Goal: Task Accomplishment & Management: Manage account settings

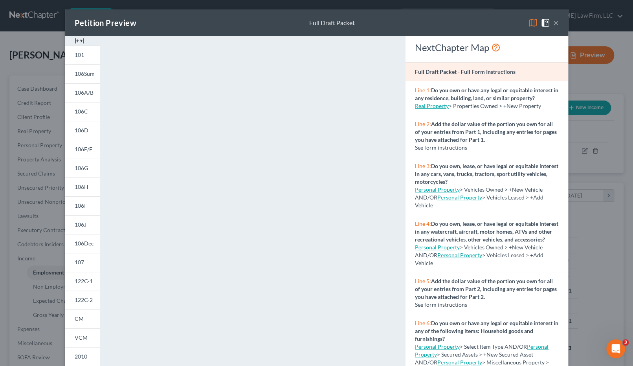
scroll to position [140, 258]
click at [44, 44] on div "Petition Preview Full Draft Packet × 101 106Sum 106A/B 106C 106D 106E/F 106G 10…" at bounding box center [316, 183] width 633 height 366
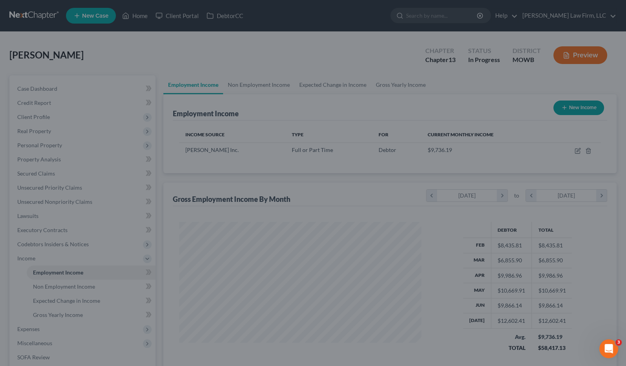
scroll to position [392569, 392454]
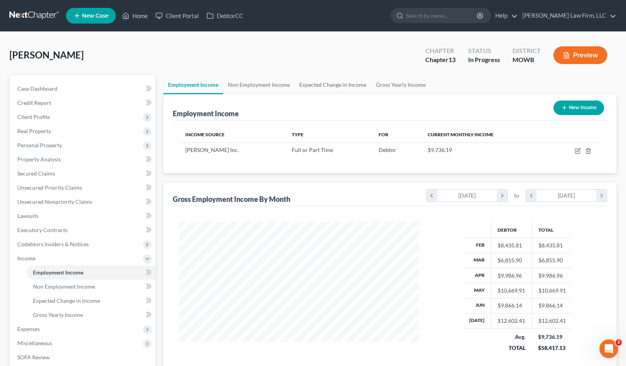
click at [176, 49] on div "[PERSON_NAME] Upgraded Chapter Chapter 13 Status In [GEOGRAPHIC_DATA] [GEOGRAPH…" at bounding box center [312, 58] width 607 height 34
click at [469, 19] on input "search" at bounding box center [442, 15] width 72 height 15
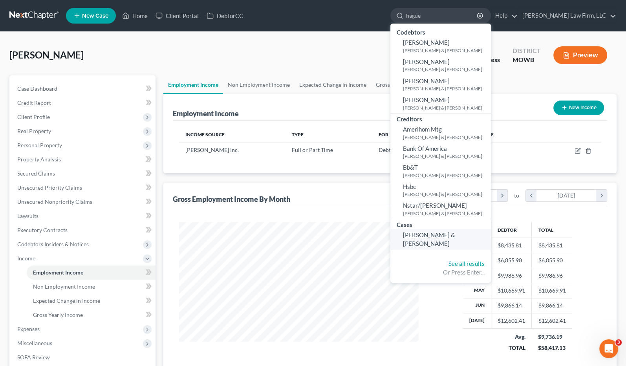
type input "hague"
click at [468, 231] on link "[PERSON_NAME] & [PERSON_NAME]" at bounding box center [440, 239] width 101 height 21
select select "0"
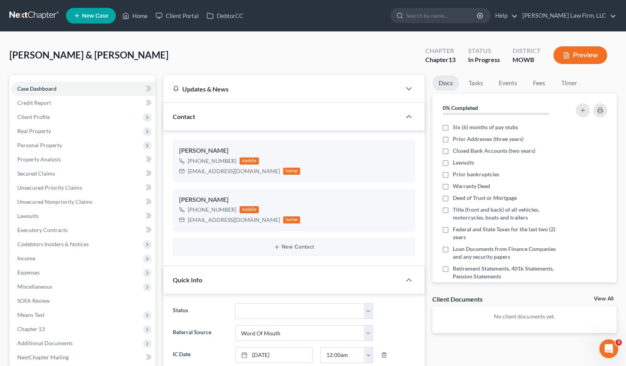
scroll to position [328, 0]
click at [50, 272] on span "Expenses" at bounding box center [83, 272] width 145 height 14
click at [59, 283] on link "Home" at bounding box center [91, 287] width 129 height 14
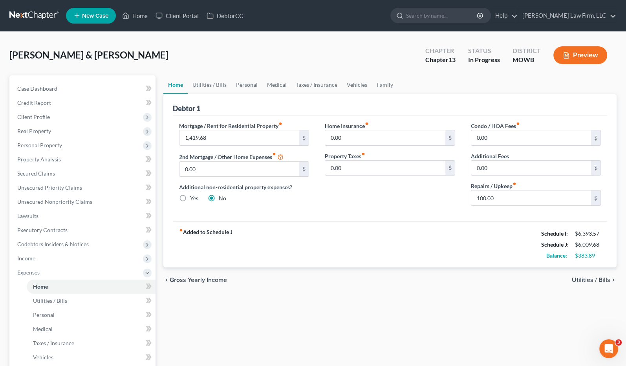
click at [263, 46] on div "Hague, Jimmy & Margaret Upgraded Chapter Chapter 13 Status In Progress District…" at bounding box center [312, 58] width 607 height 34
click at [292, 291] on div "chevron_left Gross Yearly Income Utilities / Bills chevron_right" at bounding box center [390, 279] width 454 height 25
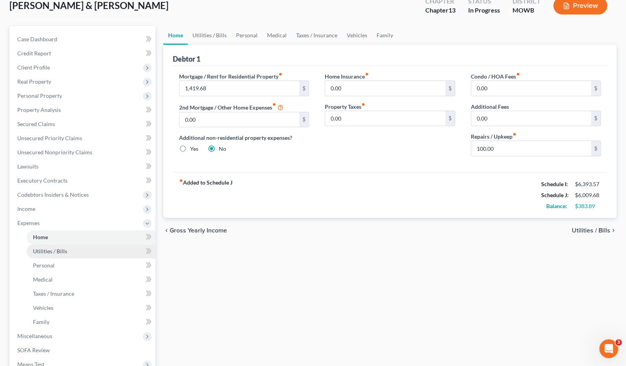
scroll to position [87, 0]
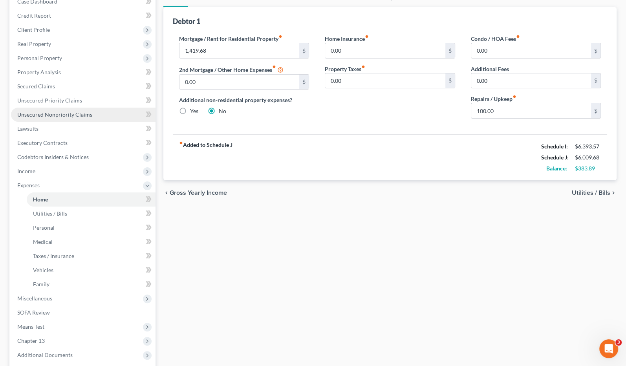
click at [86, 112] on span "Unsecured Nonpriority Claims" at bounding box center [54, 114] width 75 height 7
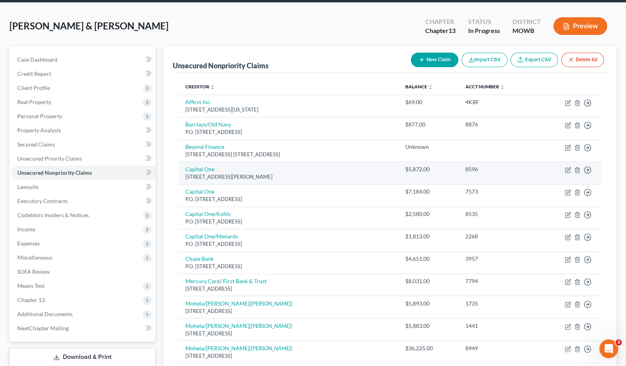
scroll to position [131, 0]
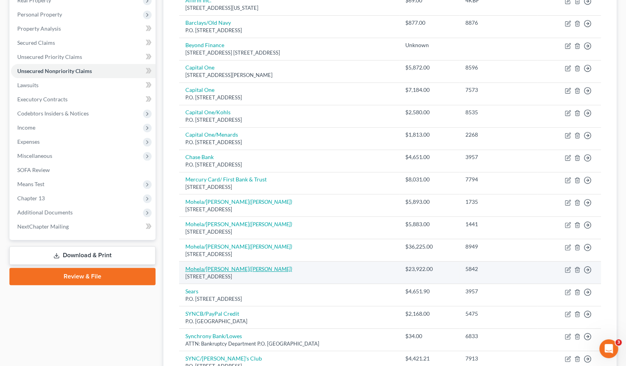
click at [249, 269] on icon "(Earnest)" at bounding box center [270, 268] width 43 height 7
select select "26"
select select "17"
select select "3"
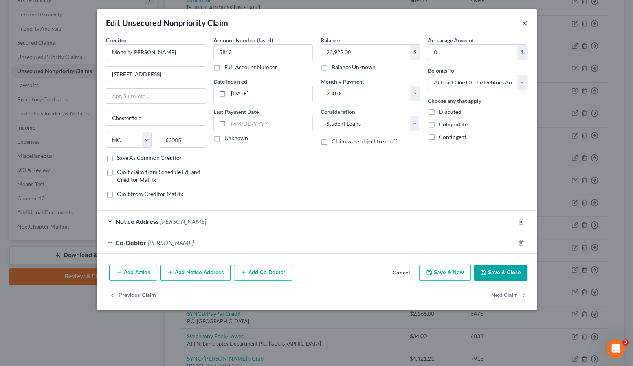
click at [523, 22] on button "×" at bounding box center [524, 22] width 5 height 9
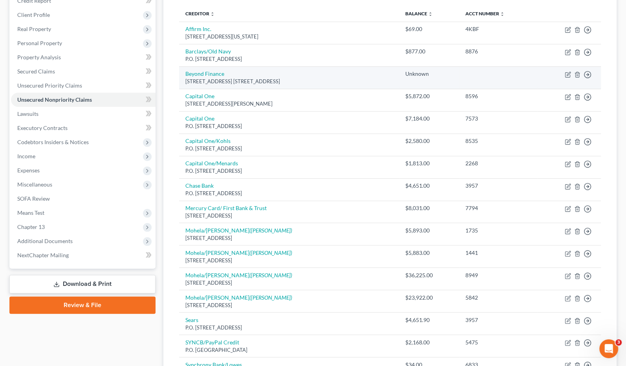
scroll to position [0, 0]
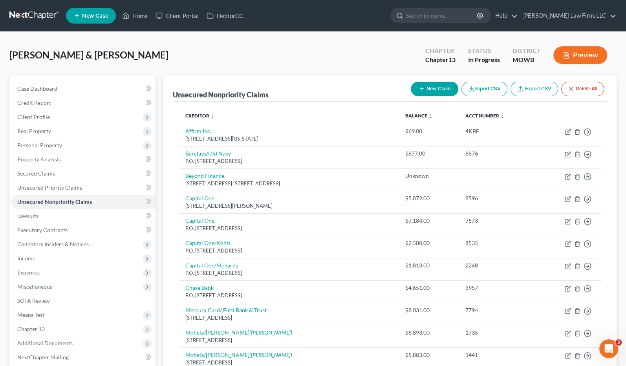
click at [574, 60] on button "Preview" at bounding box center [580, 55] width 54 height 18
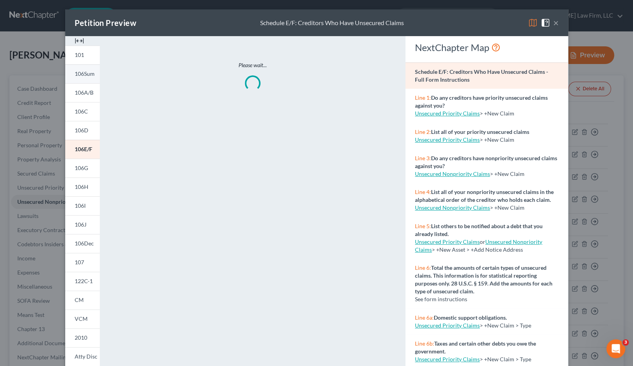
click at [82, 72] on span "106Sum" at bounding box center [85, 73] width 20 height 7
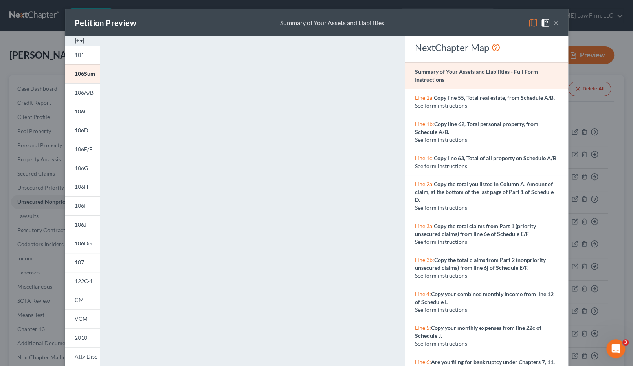
click at [608, 180] on div "Petition Preview Summary of Your Assets and Liabilities × 101 106Sum 106A/B 106…" at bounding box center [316, 183] width 633 height 366
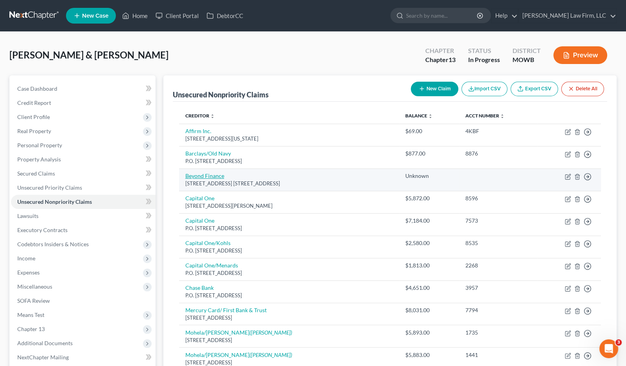
click at [203, 176] on link "Beyond Finance" at bounding box center [204, 175] width 39 height 7
select select "45"
select select "16"
select select "2"
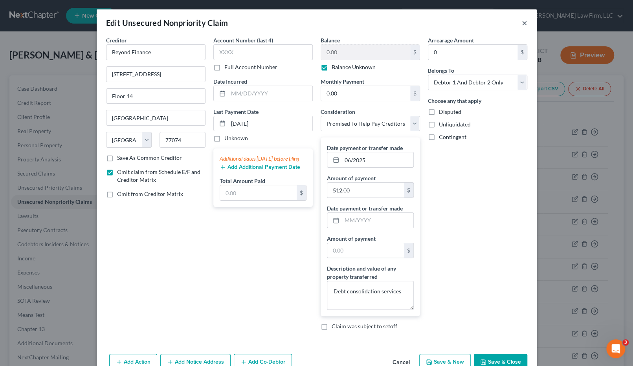
click at [522, 24] on button "×" at bounding box center [524, 22] width 5 height 9
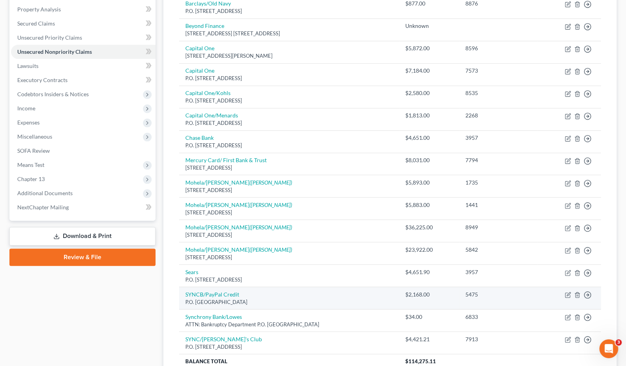
scroll to position [44, 0]
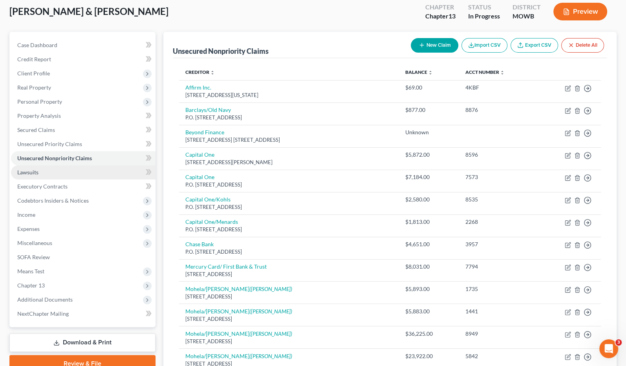
click at [96, 175] on link "Lawsuits" at bounding box center [83, 172] width 145 height 14
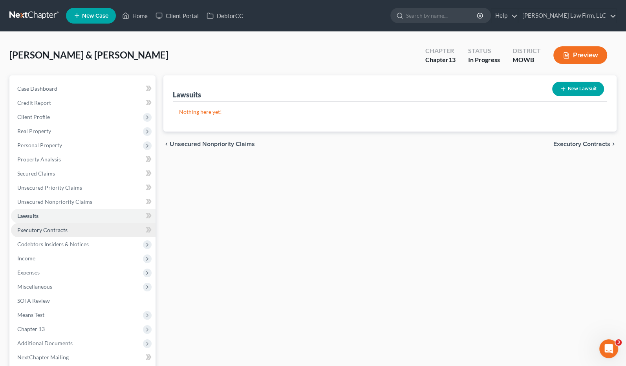
click at [93, 227] on link "Executory Contracts" at bounding box center [83, 230] width 145 height 14
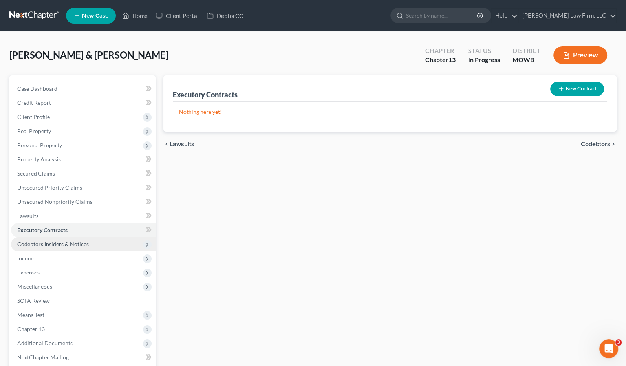
click at [92, 240] on span "Codebtors Insiders & Notices" at bounding box center [83, 244] width 145 height 14
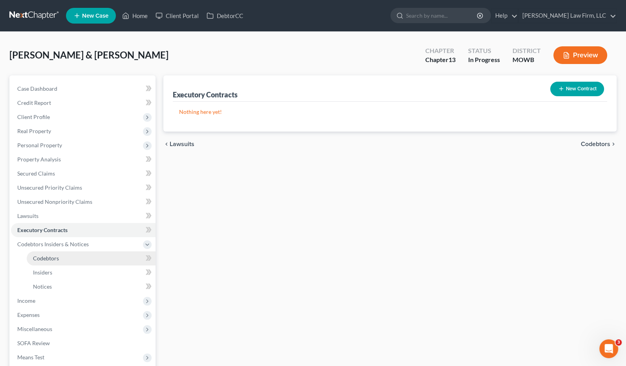
click at [86, 255] on link "Codebtors" at bounding box center [91, 258] width 129 height 14
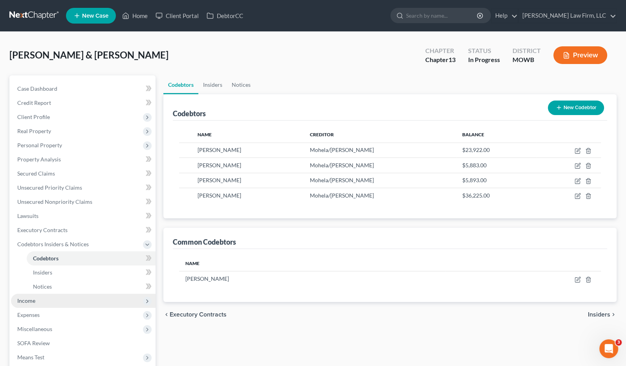
click at [69, 296] on span "Income" at bounding box center [83, 301] width 145 height 14
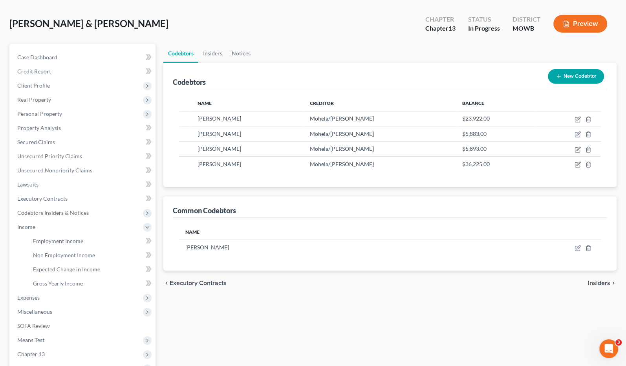
scroll to position [44, 0]
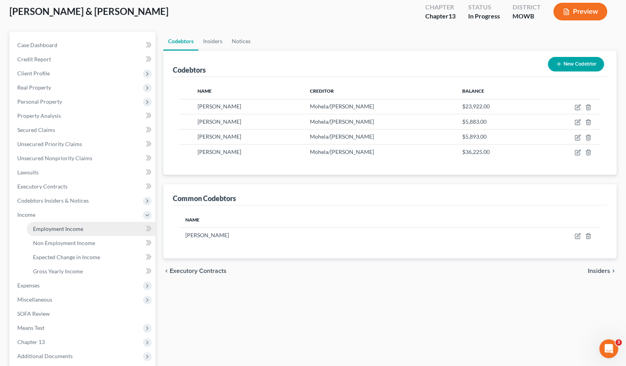
click at [90, 229] on link "Employment Income" at bounding box center [91, 229] width 129 height 14
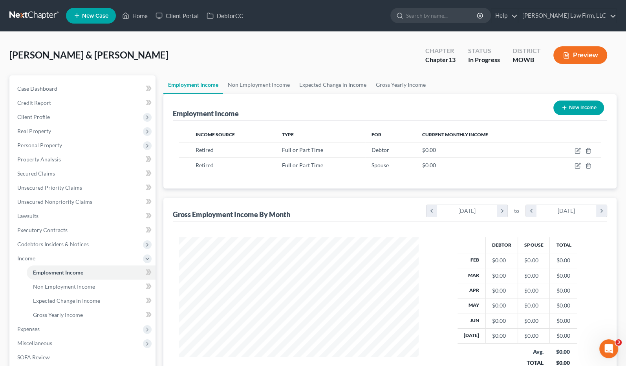
scroll to position [140, 255]
click at [273, 81] on link "Non Employment Income" at bounding box center [258, 84] width 71 height 19
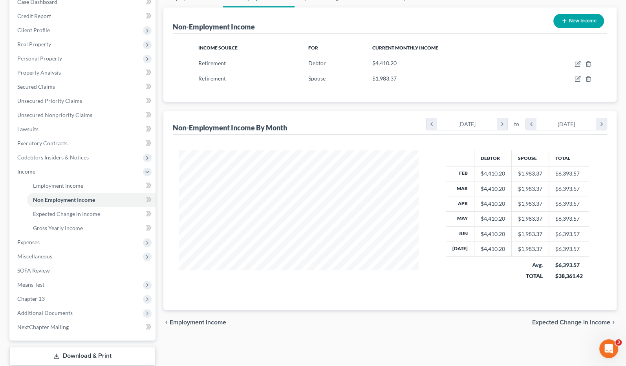
scroll to position [87, 0]
click at [84, 240] on span "Expenses" at bounding box center [83, 242] width 145 height 14
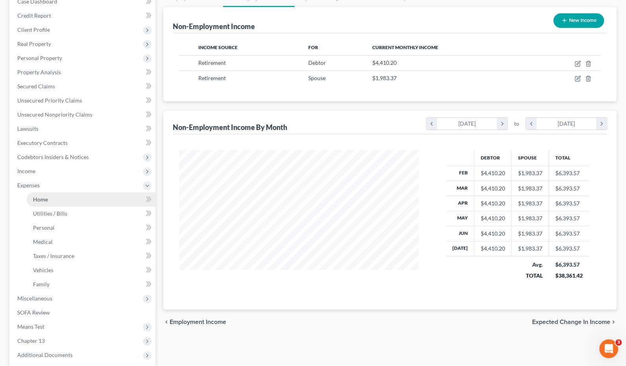
click at [67, 203] on link "Home" at bounding box center [91, 199] width 129 height 14
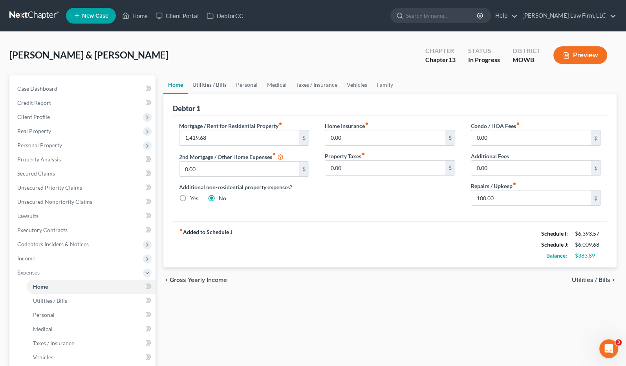
click at [215, 88] on link "Utilities / Bills" at bounding box center [210, 84] width 44 height 19
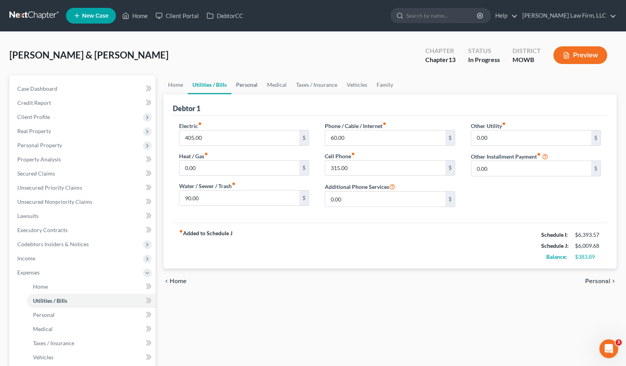
click at [250, 89] on link "Personal" at bounding box center [246, 84] width 31 height 19
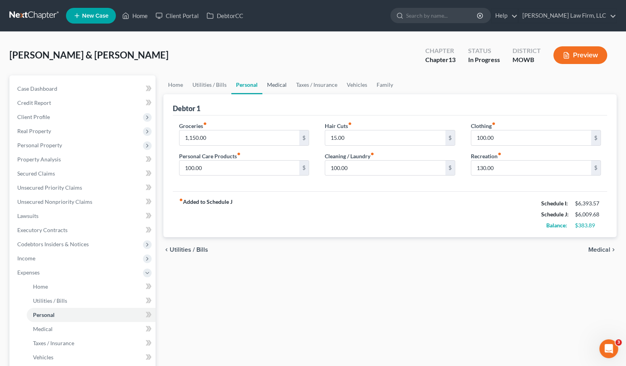
click at [283, 82] on link "Medical" at bounding box center [276, 84] width 29 height 19
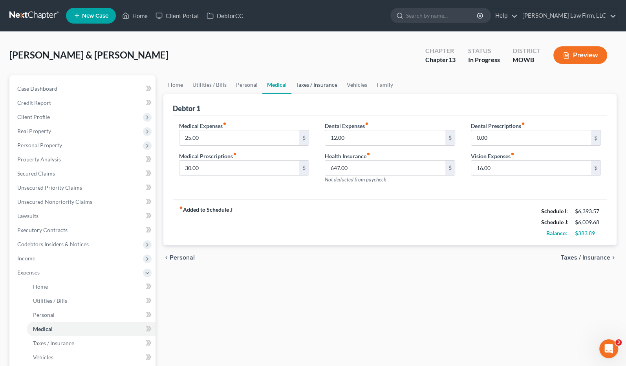
click at [304, 81] on link "Taxes / Insurance" at bounding box center [316, 84] width 51 height 19
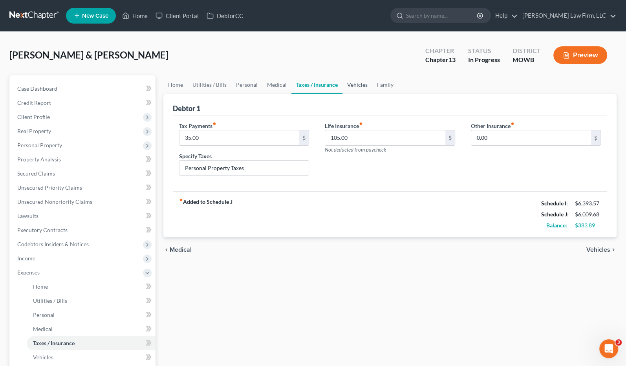
click at [342, 84] on link "Vehicles" at bounding box center [357, 84] width 30 height 19
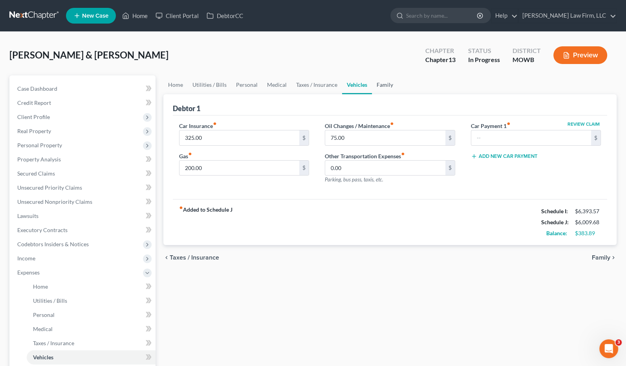
click at [386, 83] on link "Family" at bounding box center [385, 84] width 26 height 19
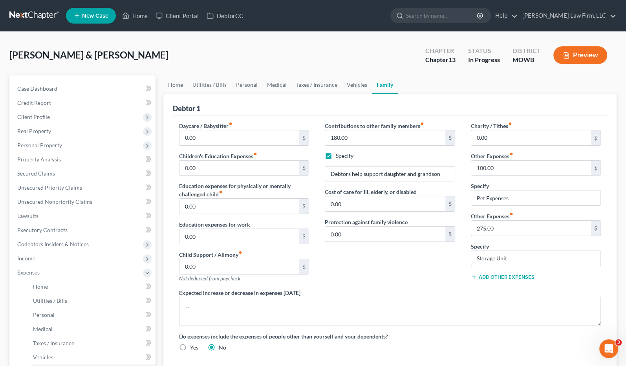
click at [403, 275] on div "Contributions to other family members fiber_manual_record 180.00 $ Specify Debt…" at bounding box center [390, 205] width 146 height 167
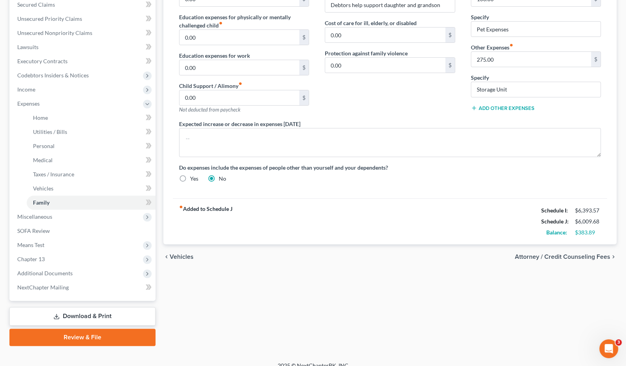
scroll to position [174, 0]
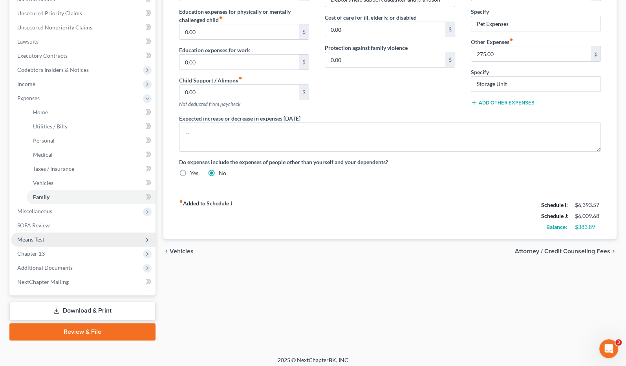
click at [82, 243] on span "Means Test" at bounding box center [83, 239] width 145 height 14
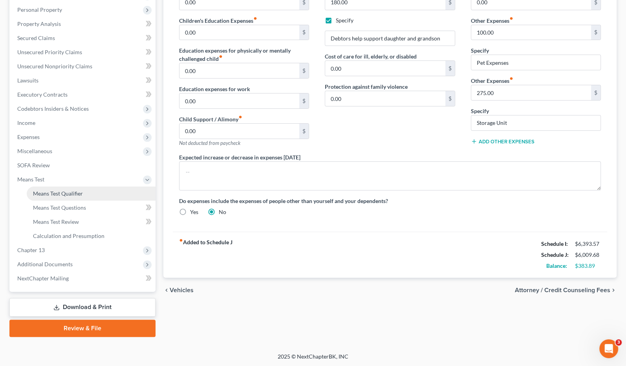
click at [62, 194] on span "Means Test Qualifier" at bounding box center [58, 193] width 50 height 7
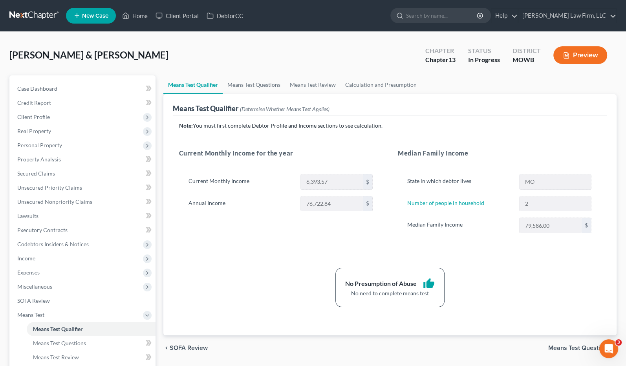
click at [578, 58] on button "Preview" at bounding box center [580, 55] width 54 height 18
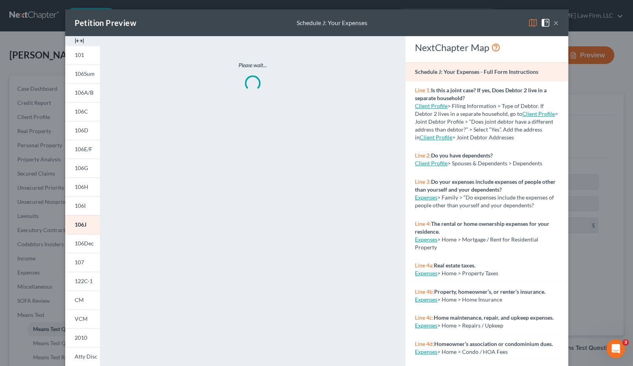
scroll to position [69, 0]
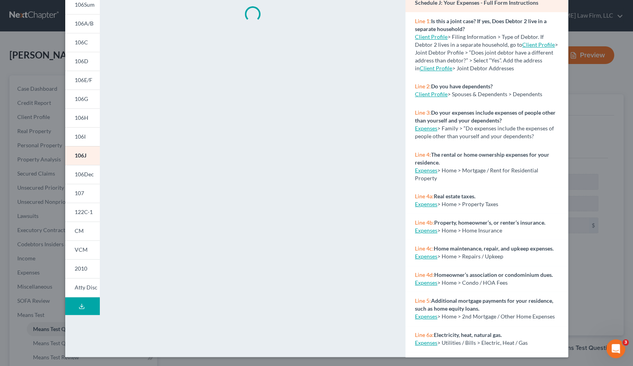
click at [86, 304] on button "Download Draft" at bounding box center [82, 306] width 35 height 18
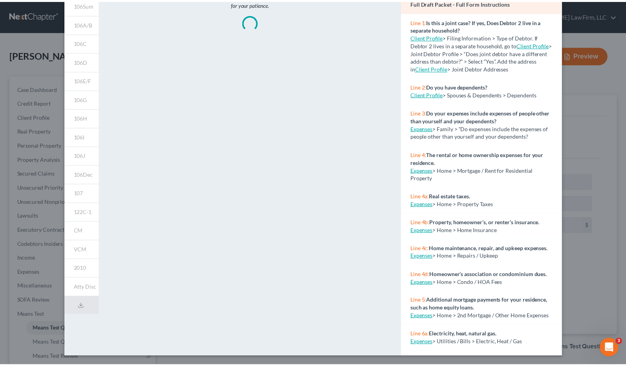
scroll to position [0, 0]
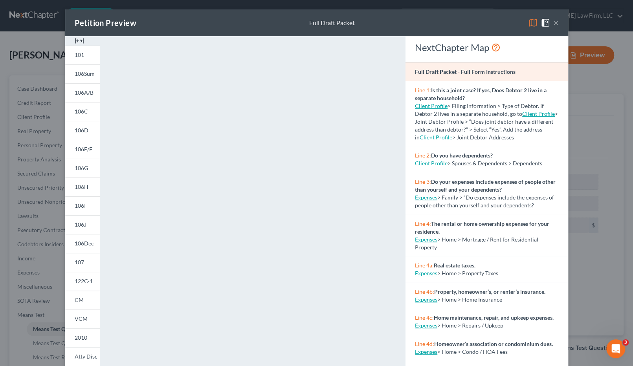
click at [587, 262] on div "Petition Preview Full Draft Packet × 101 106Sum 106A/B 106C 106D 106E/F 106G 10…" at bounding box center [316, 183] width 633 height 366
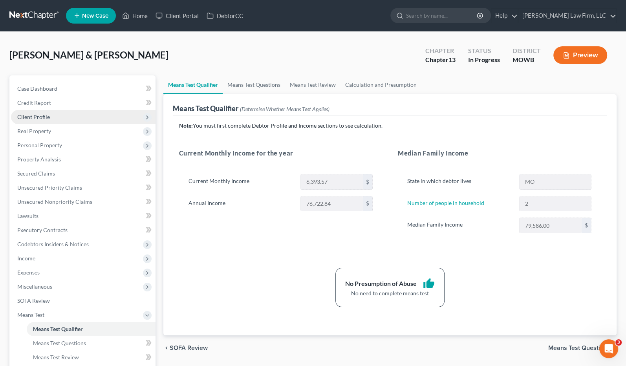
click at [66, 114] on span "Client Profile" at bounding box center [83, 117] width 145 height 14
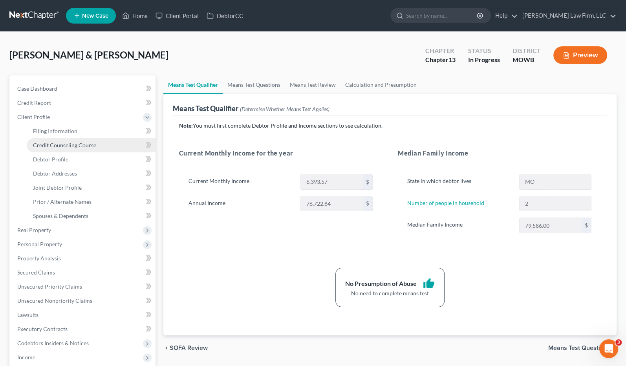
click at [88, 146] on span "Credit Counseling Course" at bounding box center [64, 145] width 63 height 7
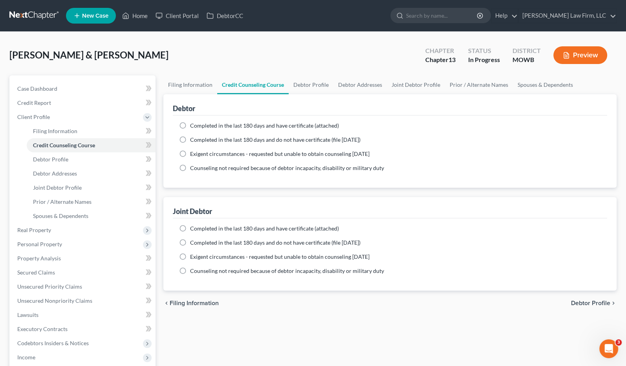
click at [227, 124] on span "Completed in the last 180 days and have certificate (attached)" at bounding box center [264, 125] width 149 height 7
click at [198, 124] on input "Completed in the last 180 days and have certificate (attached)" at bounding box center [195, 124] width 5 height 5
radio input "true"
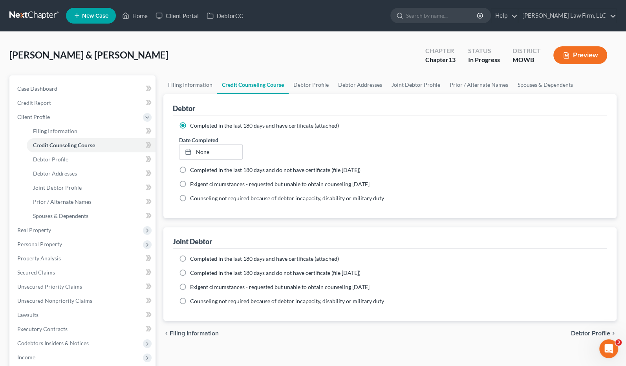
click at [226, 257] on span "Completed in the last 180 days and have certificate (attached)" at bounding box center [264, 258] width 149 height 7
click at [198, 257] on input "Completed in the last 180 days and have certificate (attached)" at bounding box center [195, 257] width 5 height 5
radio input "true"
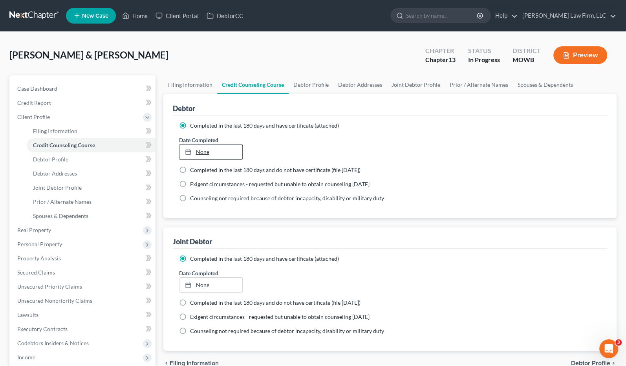
click at [214, 158] on link "None" at bounding box center [210, 152] width 63 height 15
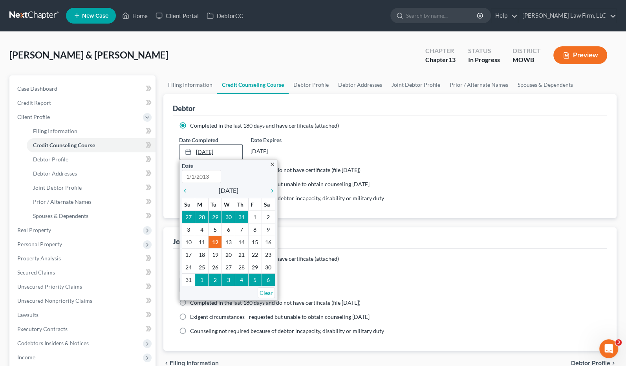
type input "8/12/2025"
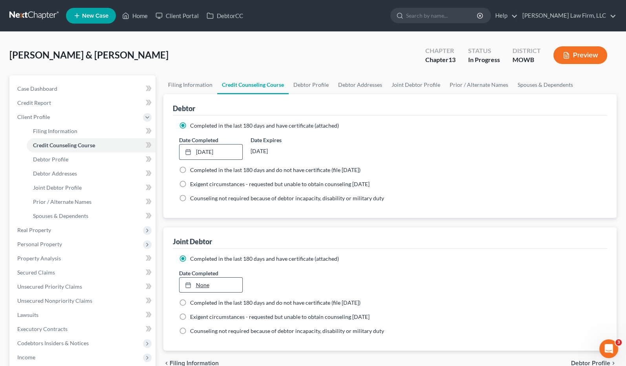
click at [219, 285] on link "None" at bounding box center [210, 285] width 63 height 15
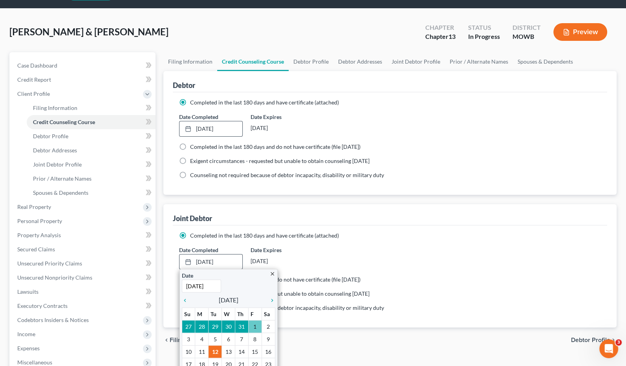
scroll to position [44, 0]
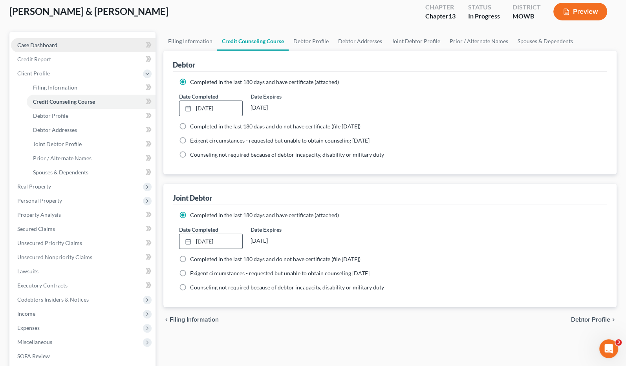
click at [48, 44] on span "Case Dashboard" at bounding box center [37, 45] width 40 height 7
select select "4"
select select "0"
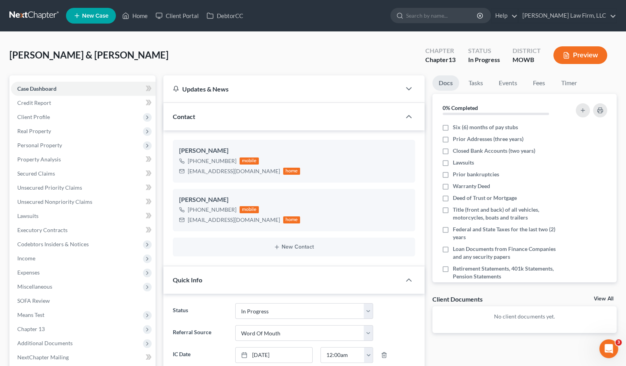
click at [577, 48] on button "Preview" at bounding box center [580, 55] width 54 height 18
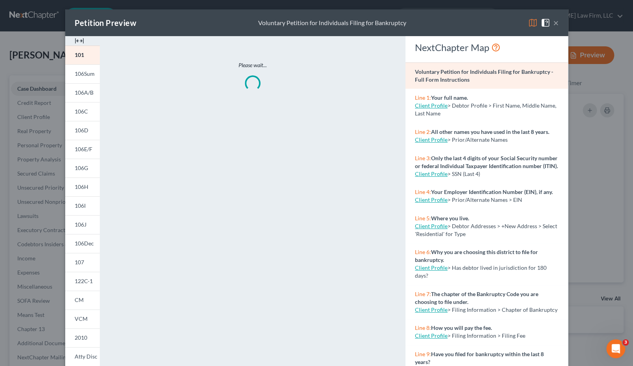
scroll to position [328, 0]
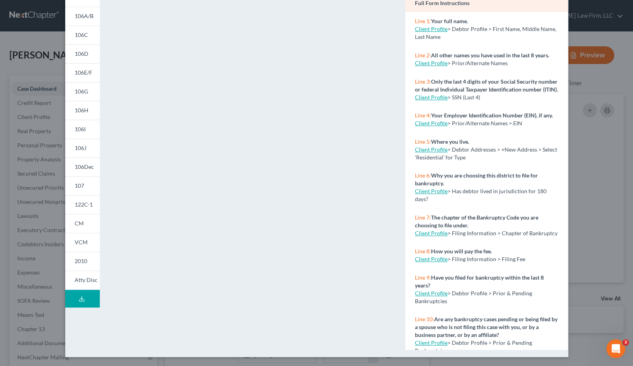
click at [79, 300] on icon at bounding box center [82, 299] width 6 height 6
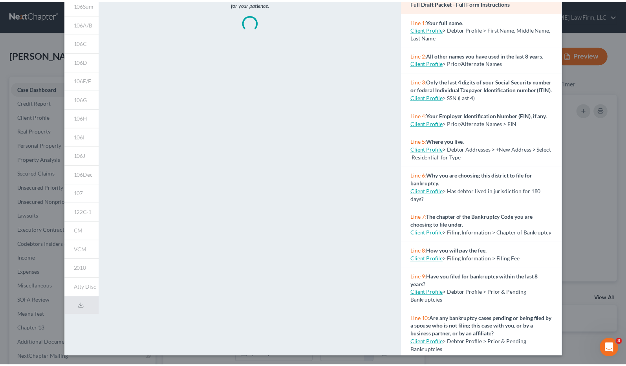
scroll to position [0, 0]
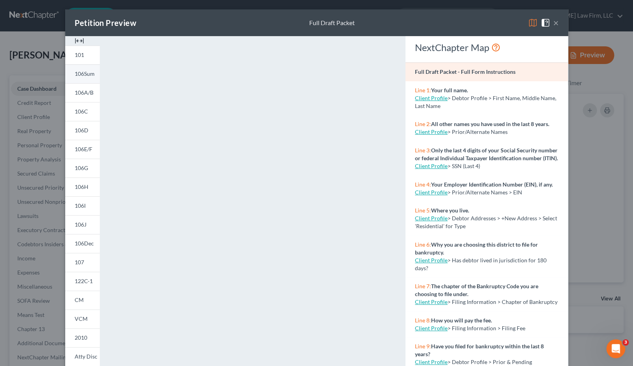
drag, startPoint x: 45, startPoint y: 50, endPoint x: 65, endPoint y: 77, distance: 33.9
click at [45, 50] on div "Petition Preview Full Draft Packet × 101 106Sum 106A/B 106C 106D 106E/F 106G 10…" at bounding box center [316, 183] width 633 height 366
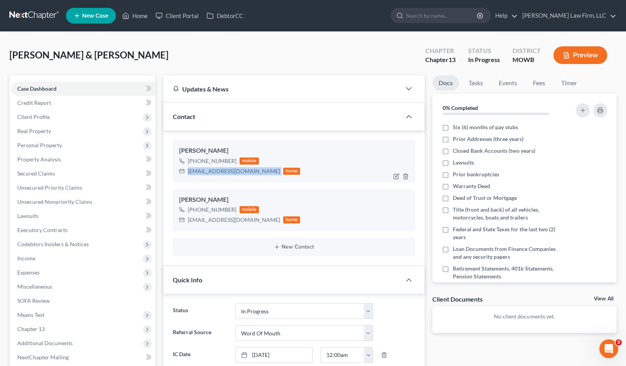
drag, startPoint x: 183, startPoint y: 170, endPoint x: 247, endPoint y: 176, distance: 63.5
click at [247, 176] on div "Jimmy Hague +1 (816) 405-6994 mobile woowoogirl@gmail.com home" at bounding box center [294, 161] width 242 height 42
copy div "woowoogirl@gmail.com"
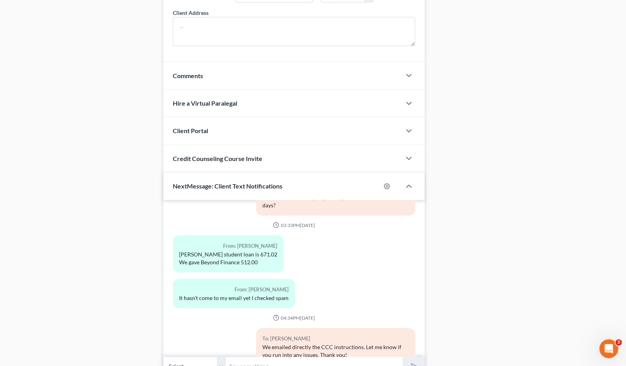
scroll to position [715, 0]
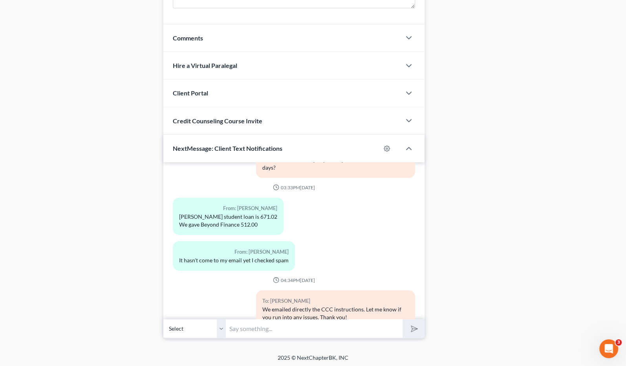
drag, startPoint x: 220, startPoint y: 323, endPoint x: 220, endPoint y: 335, distance: 12.2
click at [220, 323] on select "Select +1 (816) 405-6994 - Jimmy Hague +1 (816) 824-0671 - Margaret Hague" at bounding box center [194, 328] width 63 height 19
select select "1"
click at [163, 319] on select "Select +1 (816) 405-6994 - Jimmy Hague +1 (816) 824-0671 - Margaret Hague" at bounding box center [194, 328] width 63 height 19
click at [254, 330] on input "text" at bounding box center [314, 328] width 177 height 19
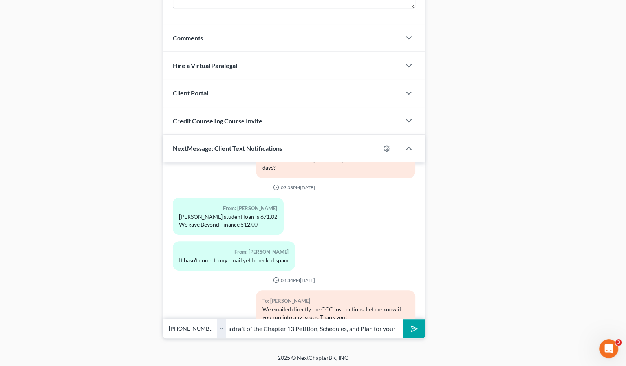
scroll to position [0, 179]
type input "Hi, Margaret. Just reaching out to let you know I emailed a draft of the Chapte…"
click at [403, 319] on button "submit" at bounding box center [414, 328] width 22 height 18
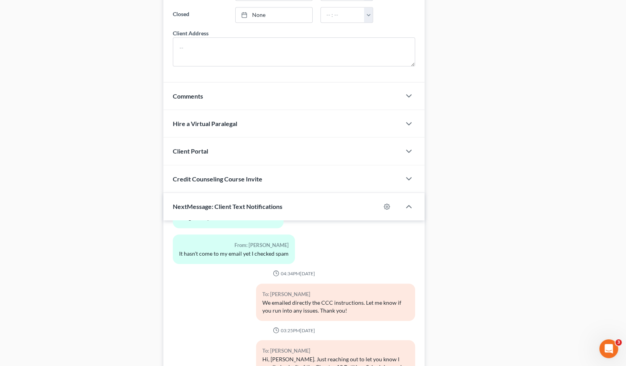
scroll to position [715, 0]
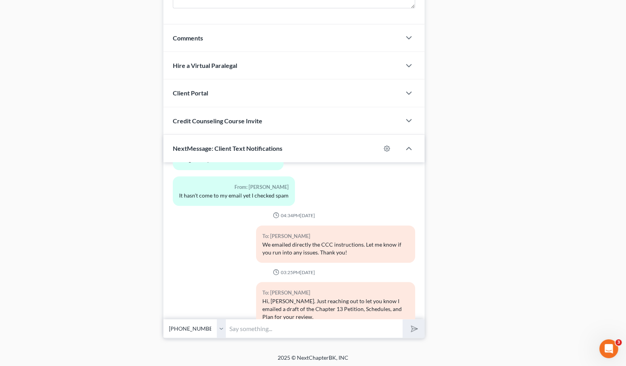
click at [325, 297] on div "Hi, Margaret. Just reaching out to let you know I emailed a draft of the Chapte…" at bounding box center [335, 309] width 146 height 24
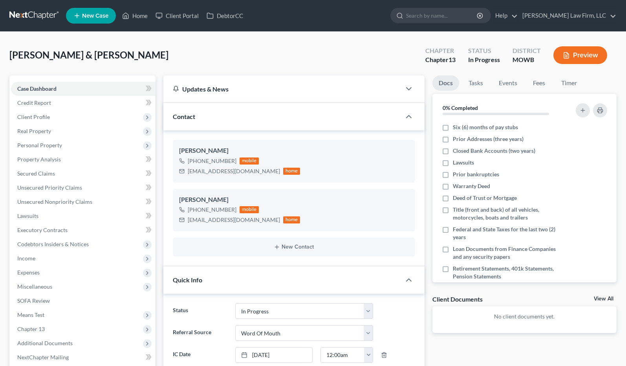
select select "4"
select select "0"
click at [18, 14] on link at bounding box center [34, 16] width 50 height 14
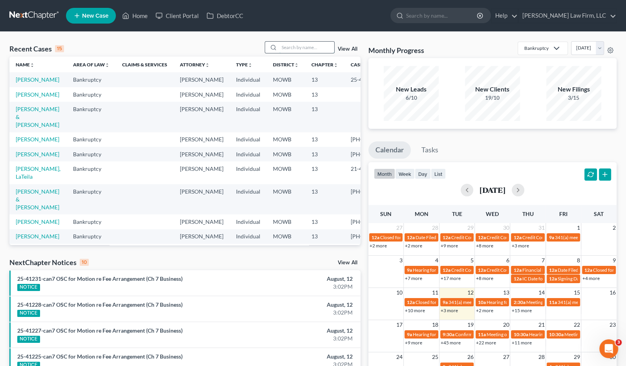
click at [304, 44] on input "search" at bounding box center [306, 47] width 55 height 11
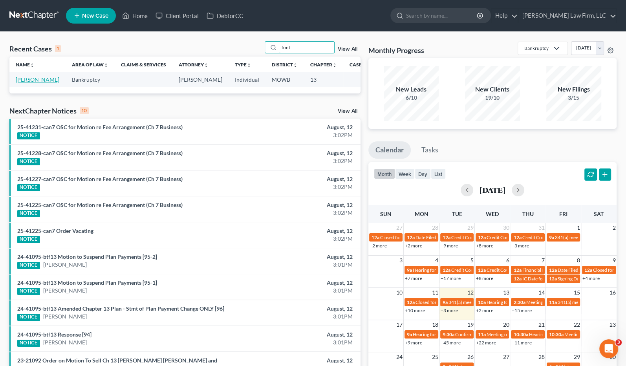
type input "font"
drag, startPoint x: 27, startPoint y: 81, endPoint x: 42, endPoint y: 81, distance: 14.5
click at [27, 81] on link "[PERSON_NAME]" at bounding box center [38, 79] width 44 height 7
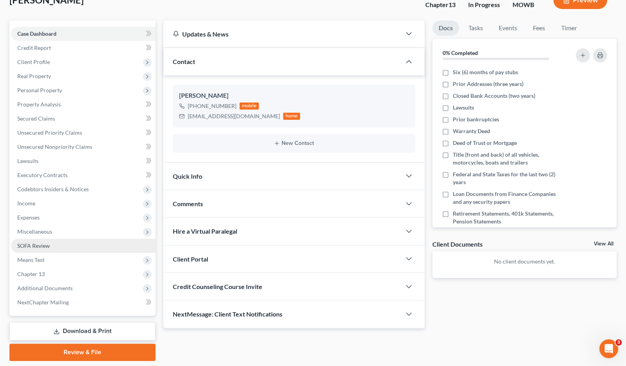
scroll to position [79, 0]
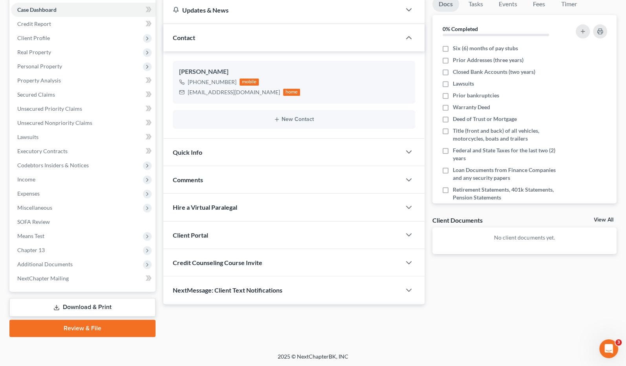
click at [246, 302] on div "NextMessage: Client Text Notifications" at bounding box center [282, 289] width 238 height 27
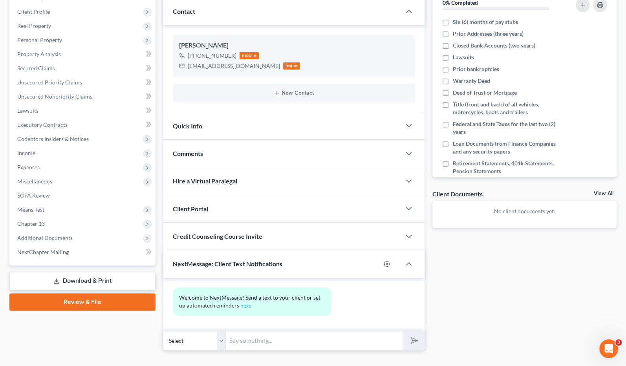
scroll to position [118, 0]
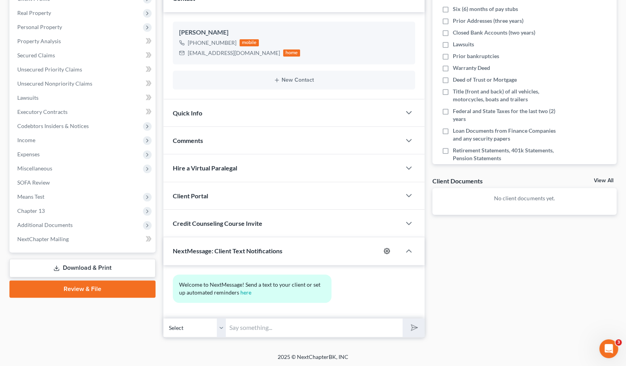
click at [387, 249] on icon "button" at bounding box center [387, 251] width 6 height 6
select select "4"
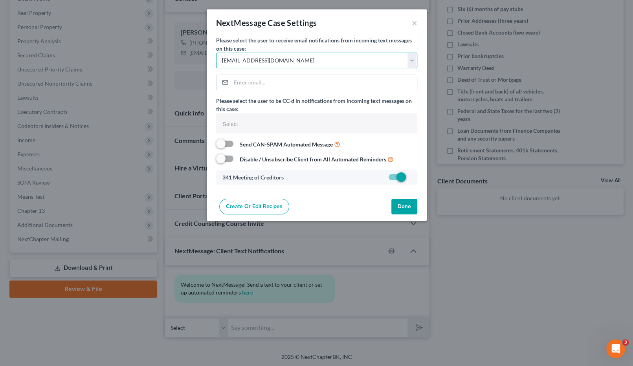
click at [299, 56] on select "Select cmontemayor@saderlawfirm.com bmccormack@saderlawfirm.com cguffey@saderla…" at bounding box center [316, 61] width 201 height 16
select select
select select "7"
click at [216, 53] on select "Select cmontemayor@saderlawfirm.com bmccormack@saderlawfirm.com cguffey@saderla…" at bounding box center [316, 61] width 201 height 16
click at [408, 204] on button "Done" at bounding box center [404, 207] width 26 height 16
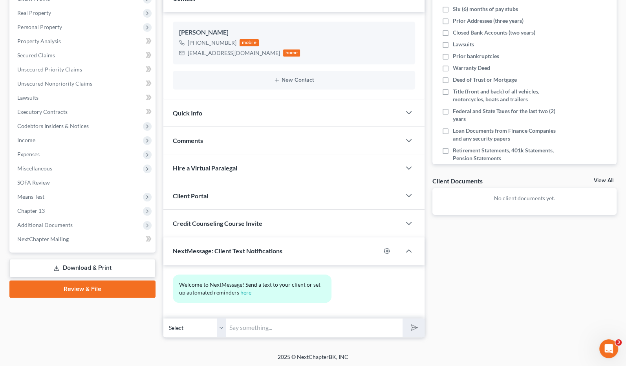
click at [312, 328] on input "text" at bounding box center [314, 327] width 177 height 19
type input "Hi, Keoni. Our office emailed the final draft through Adobe Sign. Let me know i…"
click at [403, 318] on button "submit" at bounding box center [414, 327] width 22 height 18
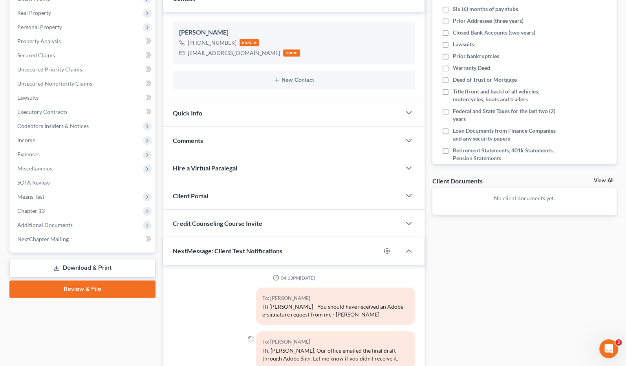
scroll to position [148, 0]
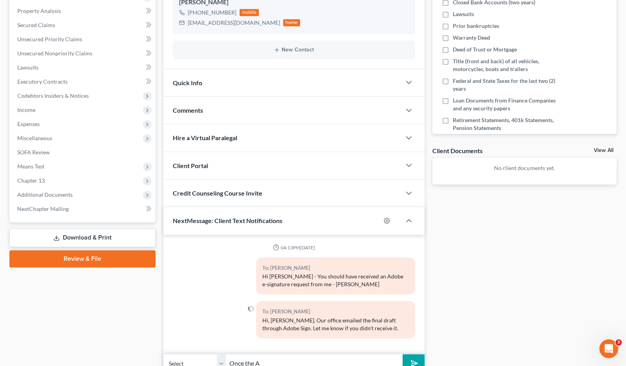
type input "Once the"
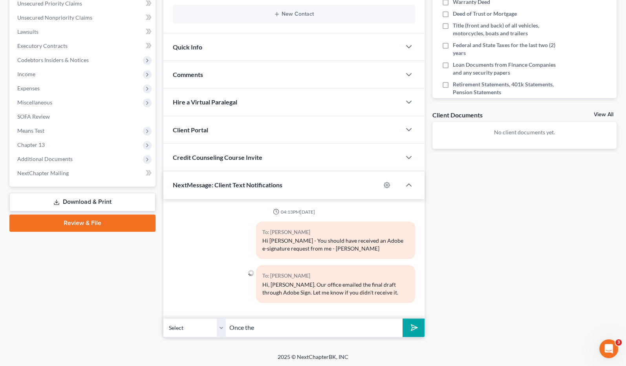
drag, startPoint x: 291, startPoint y: 330, endPoint x: 189, endPoint y: 331, distance: 102.5
click at [189, 331] on div "Select +1 (808) 633-7562 - Keoni Fontanilla Once the" at bounding box center [293, 327] width 261 height 18
click at [358, 242] on div "Hi Keoni - You should have received an Adobe e-signature request from me - Linda" at bounding box center [335, 245] width 146 height 16
click at [477, 293] on div "Docs Tasks Events Fees Timer 0% Completed Nothing here yet! Six (6) months of p…" at bounding box center [524, 114] width 192 height 446
click at [326, 344] on div "Fontanilla, Keoni Upgraded Chapter Chapter 13 Status In Progress District MOWB …" at bounding box center [313, 100] width 626 height 505
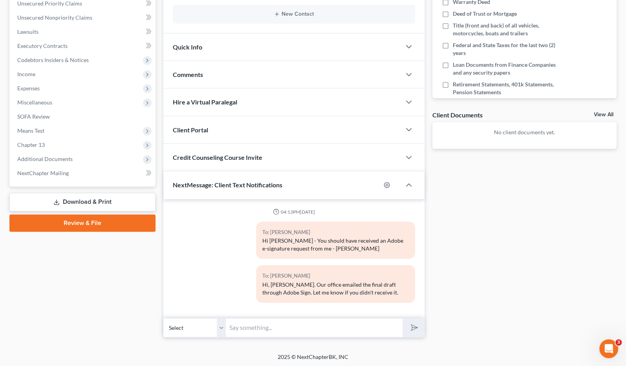
click at [326, 333] on input "text" at bounding box center [314, 327] width 177 height 19
click at [553, 272] on div "Docs Tasks Events Fees Timer 0% Completed Nothing here yet! Six (6) months of p…" at bounding box center [524, 114] width 192 height 446
click at [310, 332] on input "text" at bounding box center [314, 327] width 177 height 19
type input "S"
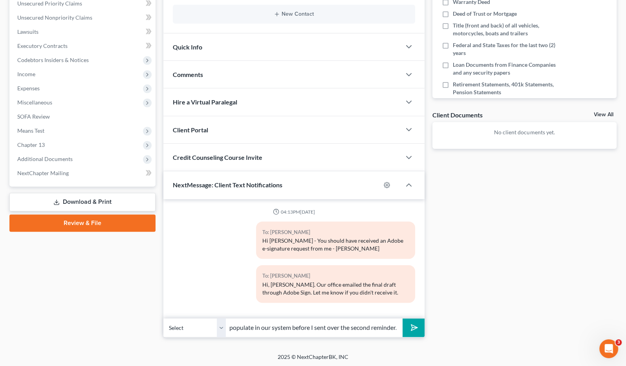
type input "Apologies for the double messages. The first message didn't populate in our sys…"
click at [403, 318] on button "submit" at bounding box center [414, 327] width 22 height 18
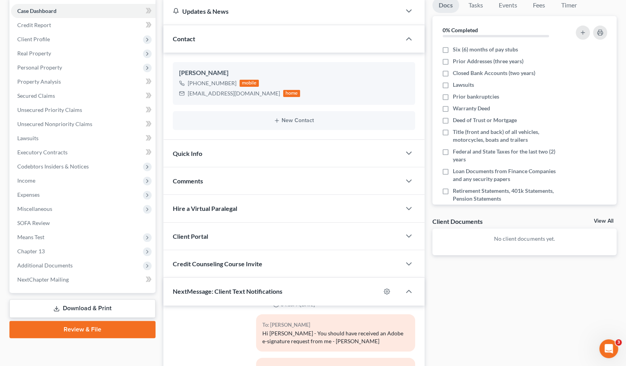
scroll to position [0, 0]
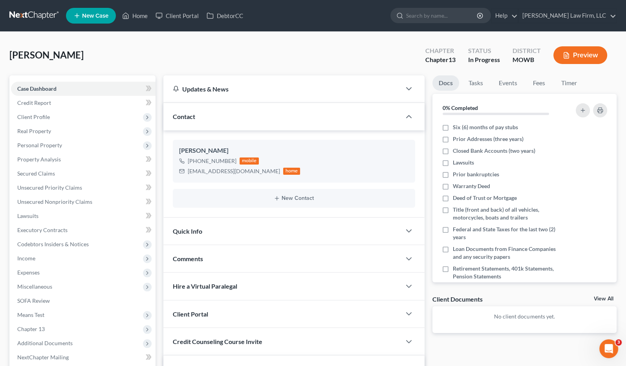
click at [50, 15] on link at bounding box center [34, 16] width 50 height 14
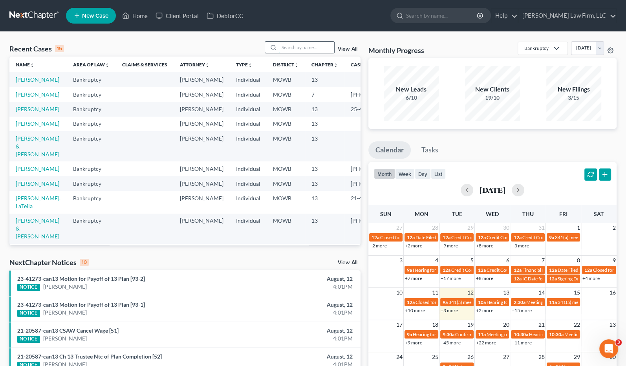
click at [321, 43] on input "search" at bounding box center [306, 47] width 55 height 11
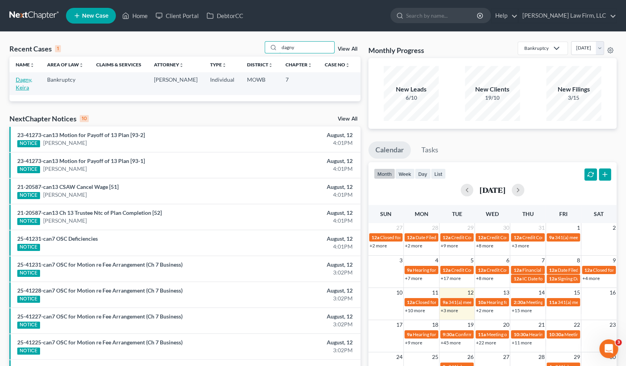
type input "dagny"
click at [30, 79] on link "Dagny, Keira" at bounding box center [24, 83] width 16 height 15
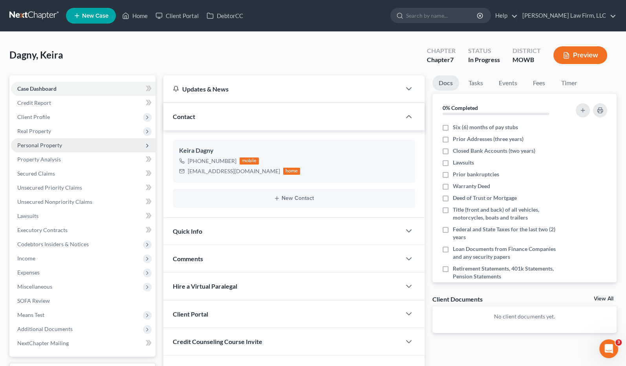
click at [75, 143] on span "Personal Property" at bounding box center [83, 145] width 145 height 14
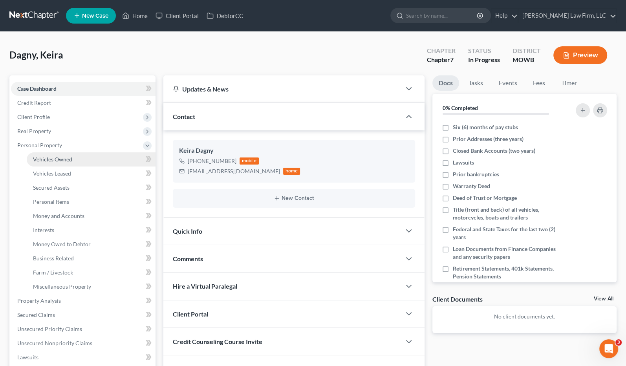
click at [72, 159] on link "Vehicles Owned" at bounding box center [91, 159] width 129 height 14
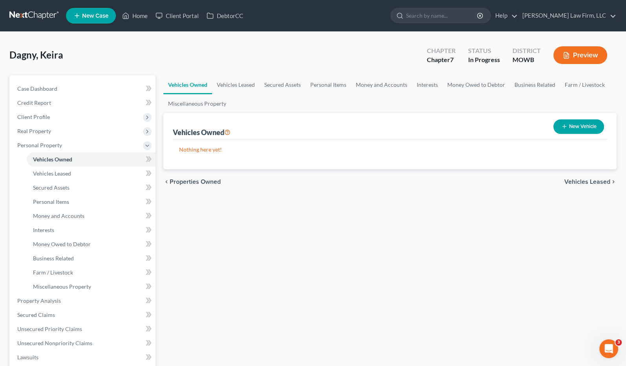
click at [567, 125] on button "New Vehicle" at bounding box center [578, 126] width 51 height 15
select select "0"
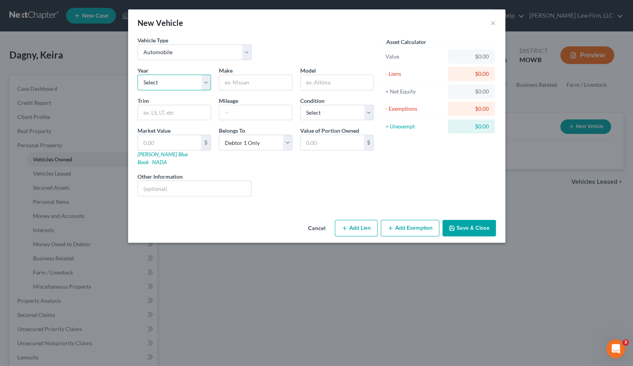
click at [180, 80] on select "Select 2026 2025 2024 2023 2022 2021 2020 2019 2018 2017 2016 2015 2014 2013 20…" at bounding box center [173, 83] width 73 height 16
select select "20"
click at [137, 75] on select "Select 2026 2025 2024 2023 2022 2021 2020 2019 2018 2017 2016 2015 2014 2013 20…" at bounding box center [173, 83] width 73 height 16
click at [273, 80] on input "text" at bounding box center [255, 82] width 73 height 15
type input "Honda"
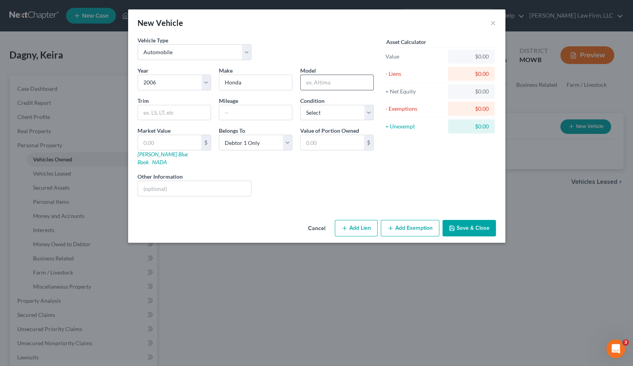
click at [346, 75] on div at bounding box center [336, 83] width 73 height 16
click at [354, 83] on input "text" at bounding box center [336, 82] width 73 height 15
type input "Civiv"
click at [179, 108] on input "text" at bounding box center [174, 112] width 73 height 15
click at [253, 112] on input "text" at bounding box center [255, 112] width 73 height 15
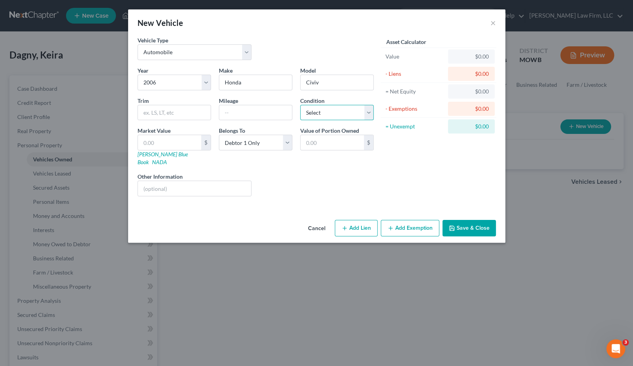
click at [362, 106] on select "Select Excellent Very Good Good Fair Poor" at bounding box center [336, 113] width 73 height 16
select select "3"
click at [300, 105] on select "Select Excellent Very Good Good Fair Poor" at bounding box center [336, 113] width 73 height 16
click at [159, 147] on input "text" at bounding box center [169, 142] width 63 height 15
click at [261, 144] on select "Select Debtor 1 Only Debtor 2 Only Debtor 1 And Debtor 2 Only At Least One Of T…" at bounding box center [255, 143] width 73 height 16
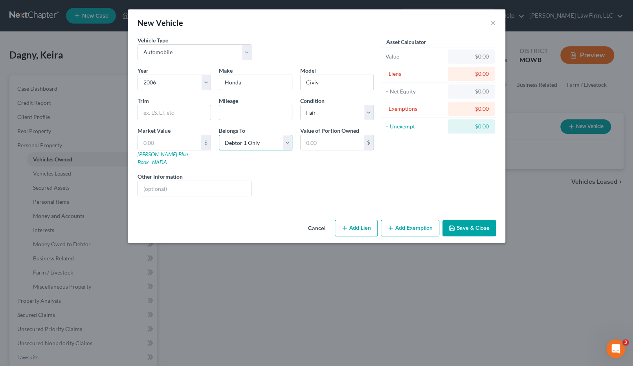
select select "3"
click at [219, 135] on select "Select Debtor 1 Only Debtor 2 Only Debtor 1 And Debtor 2 Only At Least One Of T…" at bounding box center [255, 143] width 73 height 16
click at [342, 141] on input "text" at bounding box center [331, 142] width 63 height 15
type input "5,000"
click at [416, 221] on button "Add Exemption" at bounding box center [410, 228] width 59 height 16
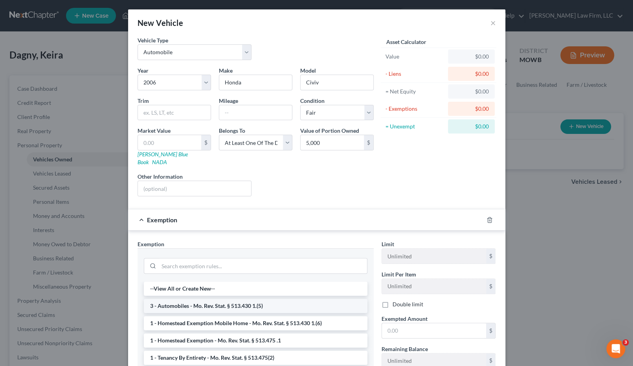
click at [252, 299] on li "3 - Automobiles - Mo. Rev. Stat. § 513.430 1.(5)" at bounding box center [255, 306] width 223 height 14
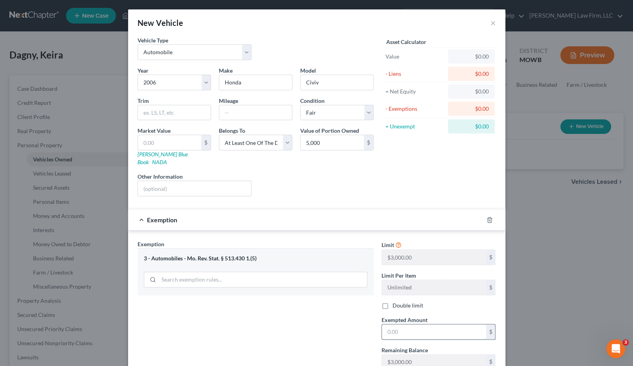
click at [419, 324] on input "text" at bounding box center [434, 331] width 104 height 15
type input "3,000"
click at [361, 174] on div "Liens Select" at bounding box center [316, 184] width 122 height 24
click at [336, 145] on input "5,000" at bounding box center [331, 142] width 63 height 15
click at [456, 165] on div "Asset Calculator Value $0.00 - Liens $0.00 = Net Equity $0.00 - Exemptions $3,0…" at bounding box center [438, 119] width 122 height 167
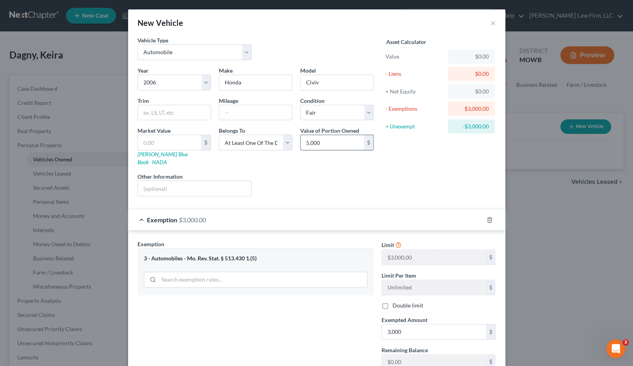
click at [334, 144] on input "5,000" at bounding box center [331, 142] width 63 height 15
type input "2,500"
click at [186, 185] on input "text" at bounding box center [194, 188] width 113 height 15
click at [179, 181] on input "VIN:" at bounding box center [194, 188] width 113 height 15
type input "VIN: 1HGFA165X6L006204"
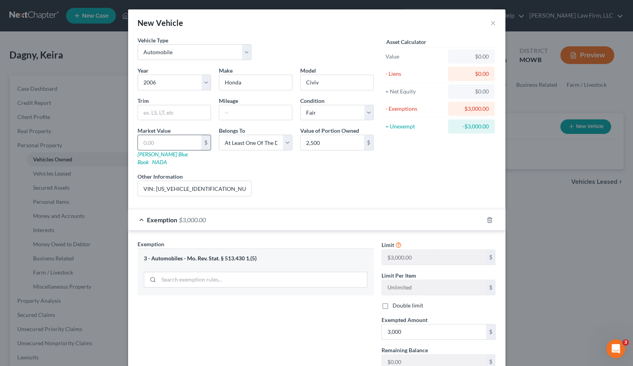
click at [165, 147] on input "text" at bounding box center [169, 142] width 63 height 15
type input "5"
type input "5.00"
type input "50"
type input "50.00"
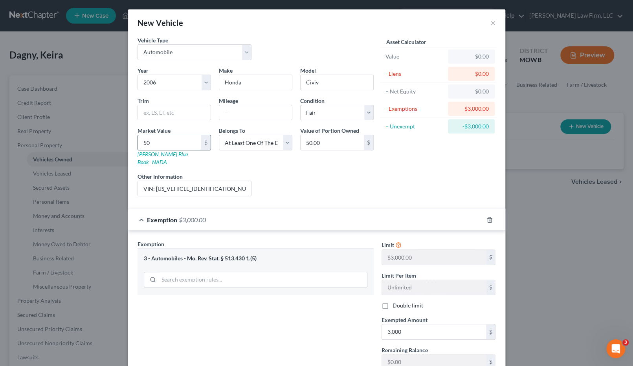
type input "500"
type input "500.00"
type input "5000"
type input "5,000.00"
type input "5,000"
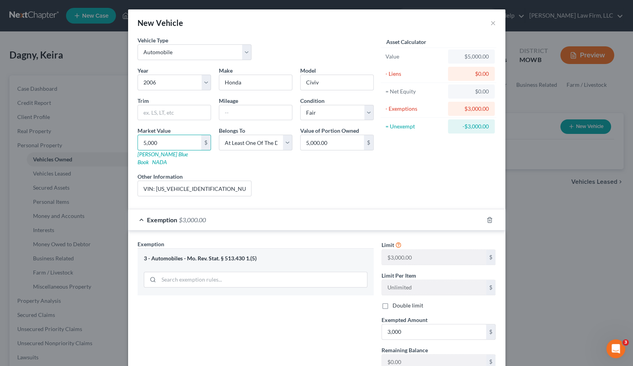
click at [348, 175] on div "Liens Select" at bounding box center [316, 184] width 122 height 24
click at [333, 142] on input "5,000.00" at bounding box center [331, 142] width 63 height 15
click at [381, 162] on div "Asset Calculator Value $5,000.00 - Liens $0.00 = Net Equity $0.00 - Exemptions …" at bounding box center [438, 119] width 122 height 167
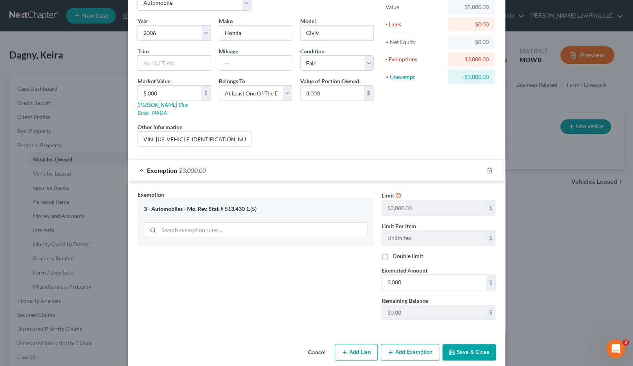
scroll to position [50, 0]
click at [328, 97] on input "3,000" at bounding box center [331, 92] width 63 height 15
type input "2,500"
click at [434, 282] on div "Limit $3,000.00 $ Limit Per Item Unlimited $ Double limit Exempted Amount * 3,0…" at bounding box center [438, 258] width 122 height 136
click at [432, 278] on input "3,000" at bounding box center [434, 281] width 104 height 15
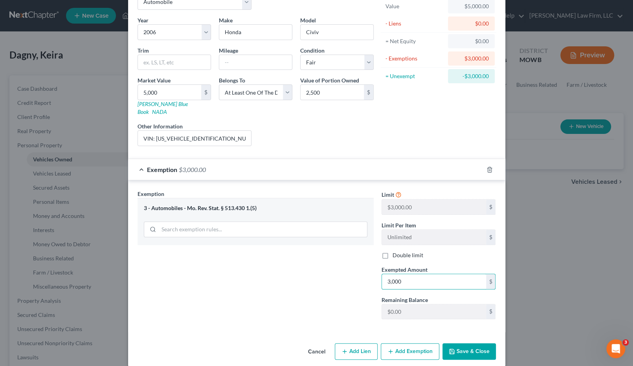
click at [475, 344] on button "Save & Close" at bounding box center [468, 351] width 53 height 16
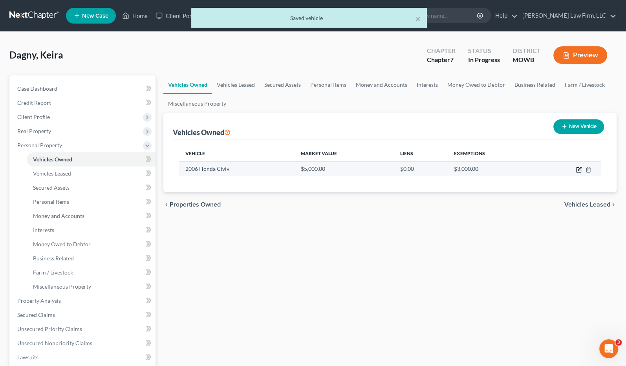
click at [578, 170] on icon "button" at bounding box center [580, 169] width 4 height 4
select select "0"
select select "20"
select select "3"
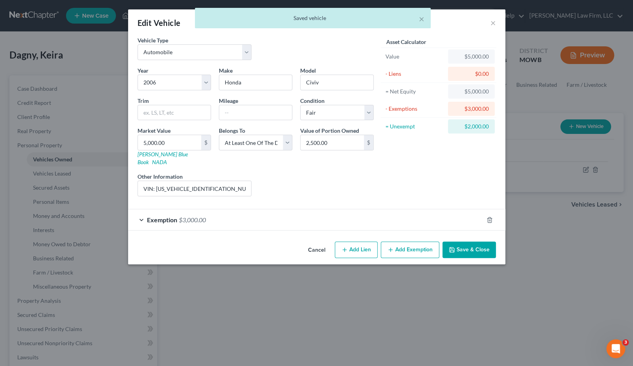
click at [276, 220] on div "Exemption $3,000.00" at bounding box center [305, 219] width 355 height 21
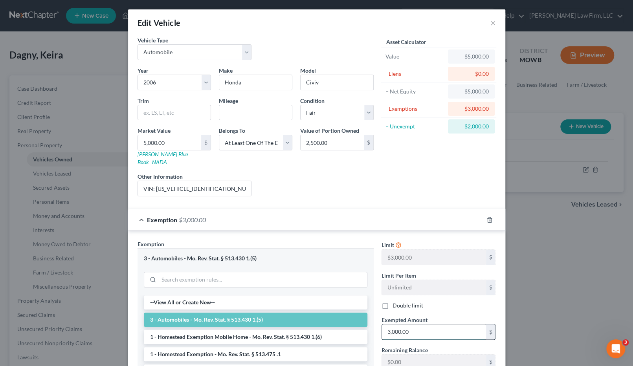
click at [416, 324] on input "3,000.00" at bounding box center [434, 331] width 104 height 15
click at [393, 209] on div "Exemption $3,000.00" at bounding box center [305, 219] width 355 height 21
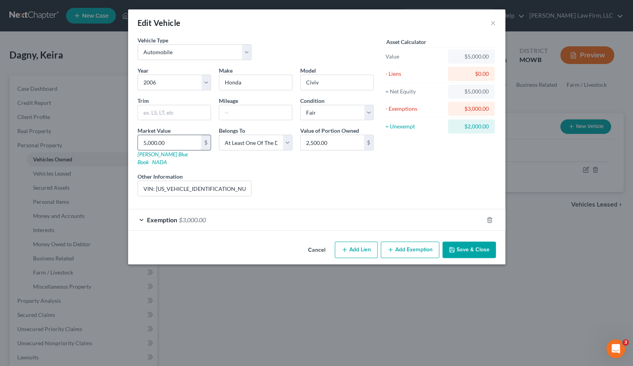
click at [188, 141] on input "5,000.00" at bounding box center [169, 142] width 63 height 15
type input "5"
type input "5.00"
type input "54"
type input "54.00"
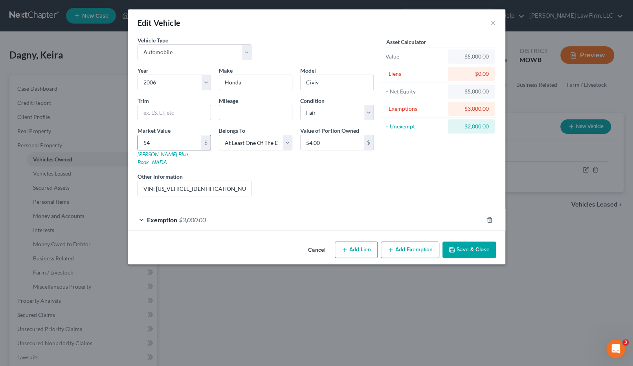
type input "545"
type input "545.00"
type input "5450"
type input "5,450.00"
type input "5,450"
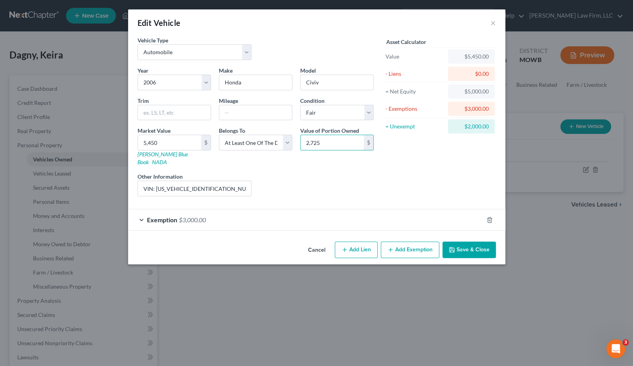
type input "2,725"
click at [349, 212] on div "Exemption $3,000.00" at bounding box center [305, 219] width 355 height 21
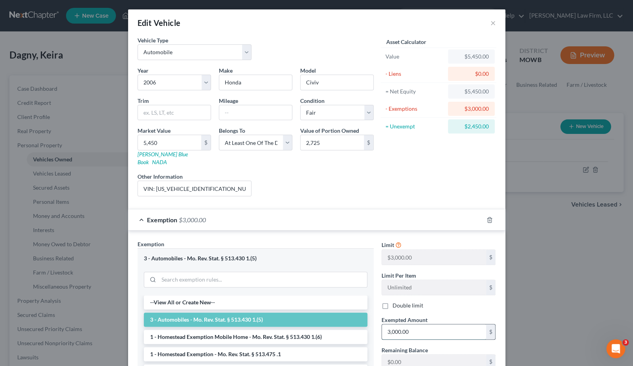
click at [422, 324] on input "3,000.00" at bounding box center [434, 331] width 104 height 15
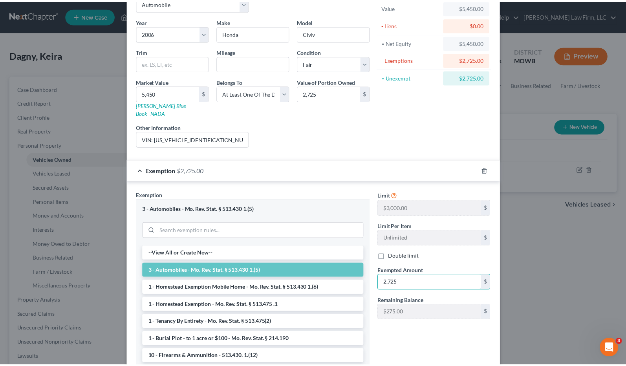
scroll to position [102, 0]
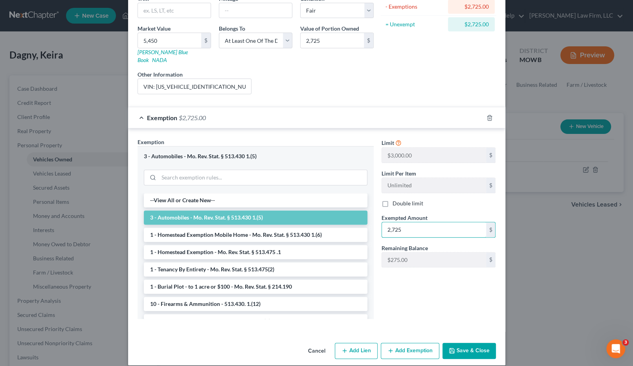
type input "2,725"
click at [474, 343] on button "Save & Close" at bounding box center [468, 351] width 53 height 16
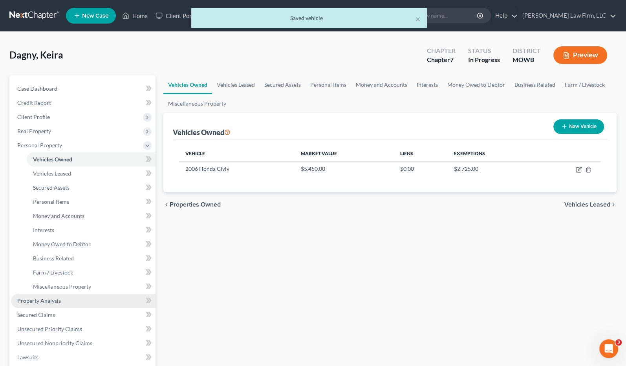
click at [74, 301] on link "Property Analysis" at bounding box center [83, 301] width 145 height 14
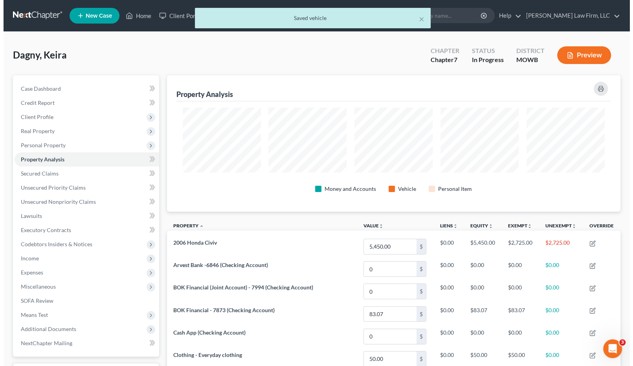
scroll to position [136, 453]
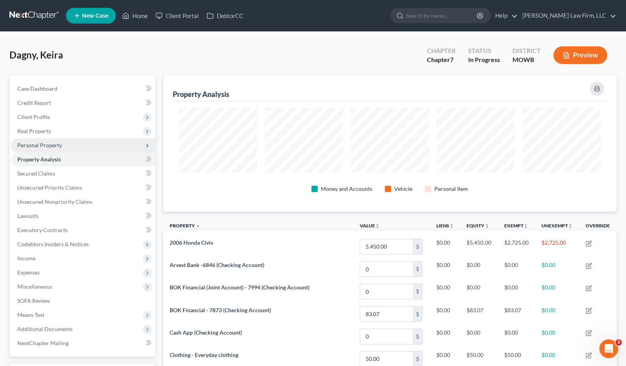
click at [48, 147] on span "Personal Property" at bounding box center [39, 145] width 45 height 7
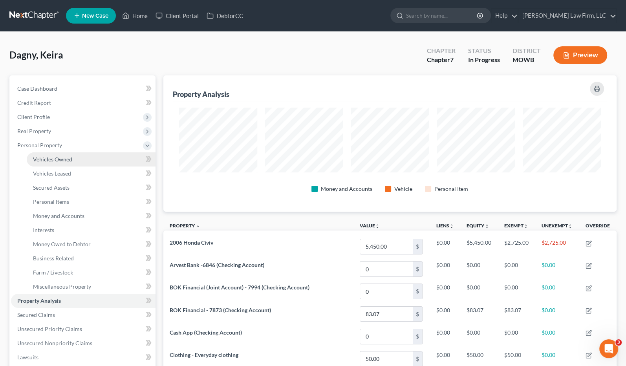
click at [49, 162] on link "Vehicles Owned" at bounding box center [91, 159] width 129 height 14
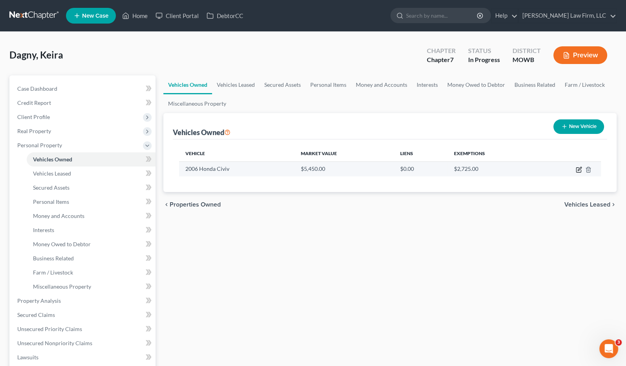
click at [580, 167] on icon "button" at bounding box center [580, 169] width 4 height 4
select select "0"
select select "20"
select select "3"
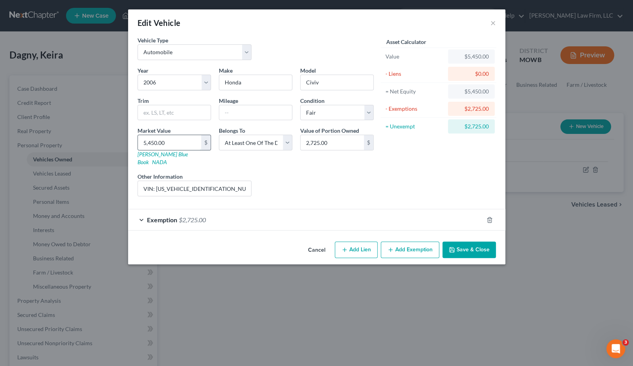
click at [185, 139] on input "5,450.00" at bounding box center [169, 142] width 63 height 15
click at [337, 172] on div "Liens Select" at bounding box center [316, 184] width 122 height 24
click at [191, 142] on input "5,450.00" at bounding box center [169, 142] width 63 height 15
click at [351, 178] on div "Liens Select" at bounding box center [316, 184] width 122 height 24
click at [384, 178] on div "Asset Calculator Value $5,450.00 - Liens $0.00 = Net Equity $5,450.00 - Exempti…" at bounding box center [438, 119] width 122 height 167
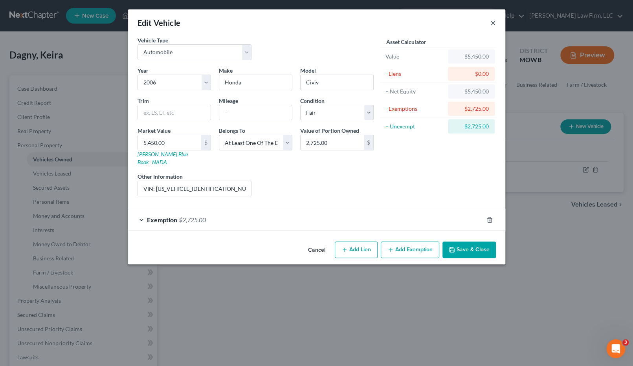
click at [493, 23] on button "×" at bounding box center [492, 22] width 5 height 9
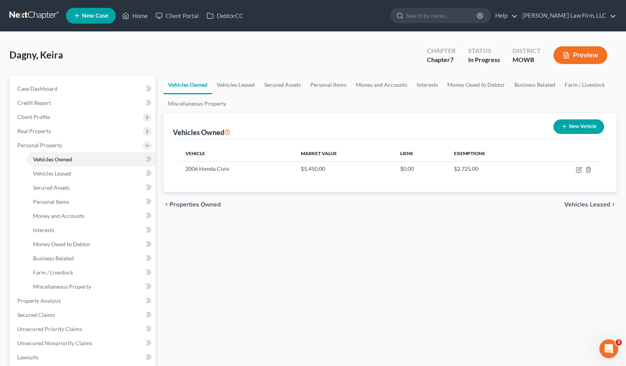
click at [569, 53] on icon "button" at bounding box center [566, 55] width 7 height 7
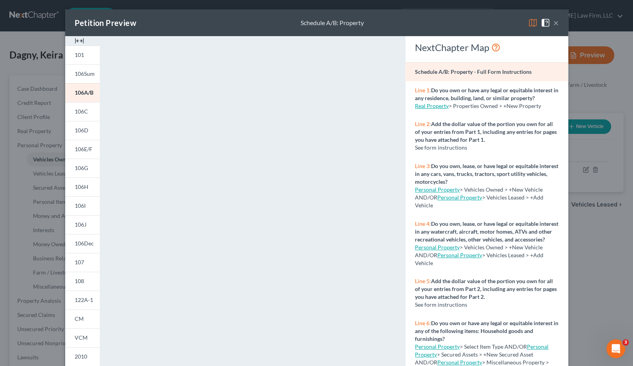
click at [593, 239] on div "Petition Preview Schedule A/B: Property × 101 106Sum 106A/B 106C 106D 106E/F 10…" at bounding box center [316, 183] width 633 height 366
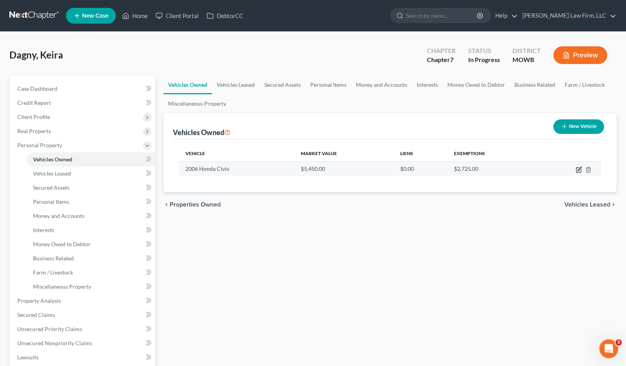
click at [578, 169] on icon "button" at bounding box center [580, 169] width 4 height 4
select select "0"
select select "20"
select select "3"
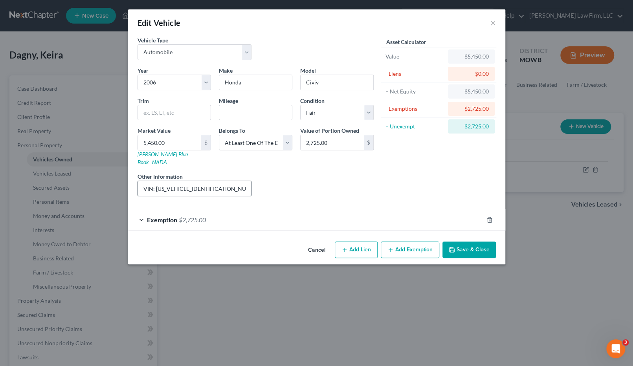
click at [236, 181] on input "VIN: 1HGFA165X6L006204" at bounding box center [194, 188] width 113 height 15
type input "VIN: 1HGFA165X6L006204; Debtor's father is joint owner on vehicle"
click at [458, 242] on button "Save & Close" at bounding box center [468, 250] width 53 height 16
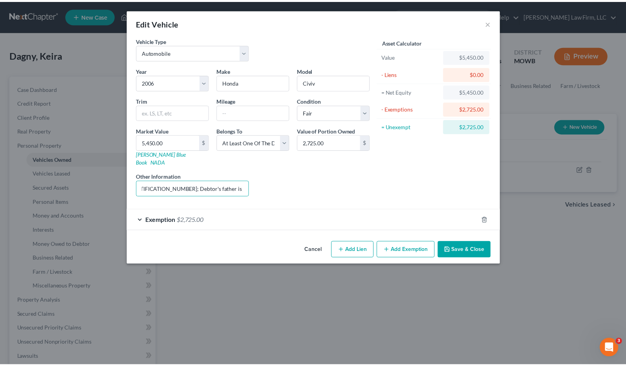
scroll to position [0, 0]
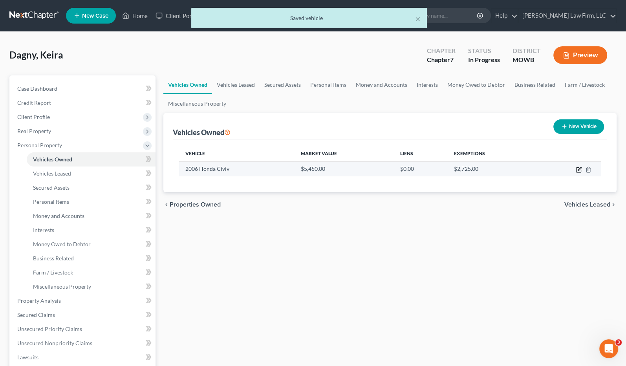
click at [579, 169] on icon "button" at bounding box center [580, 169] width 4 height 4
select select "0"
select select "20"
select select "3"
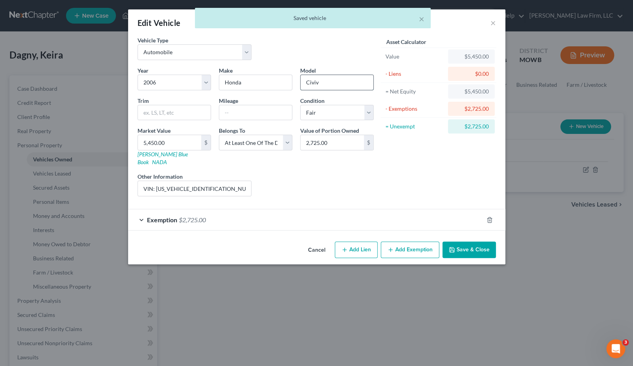
click at [342, 84] on input "Civiv" at bounding box center [336, 82] width 73 height 15
type input "Civic"
click at [413, 161] on div "Asset Calculator Value $5,450.00 - Liens $0.00 = Net Equity $5,450.00 - Exempti…" at bounding box center [438, 119] width 122 height 167
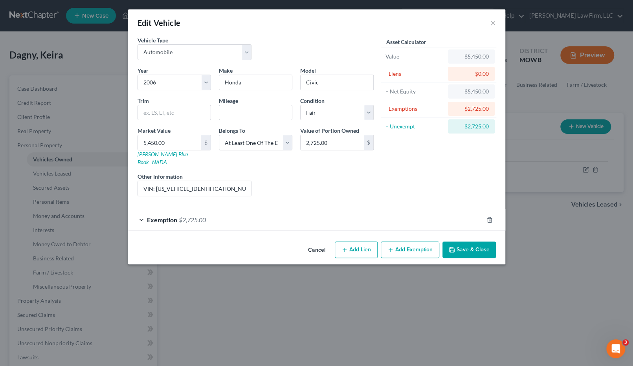
click at [480, 244] on button "Save & Close" at bounding box center [468, 250] width 53 height 16
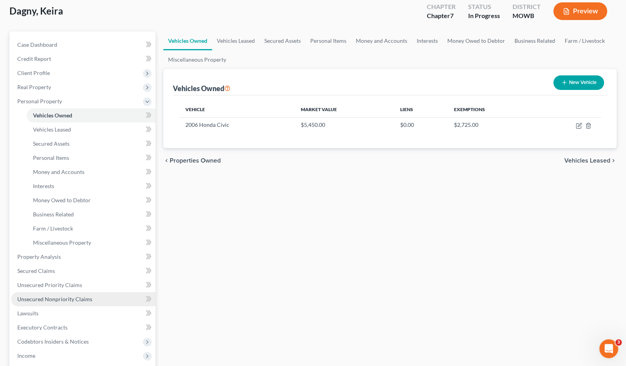
scroll to position [87, 0]
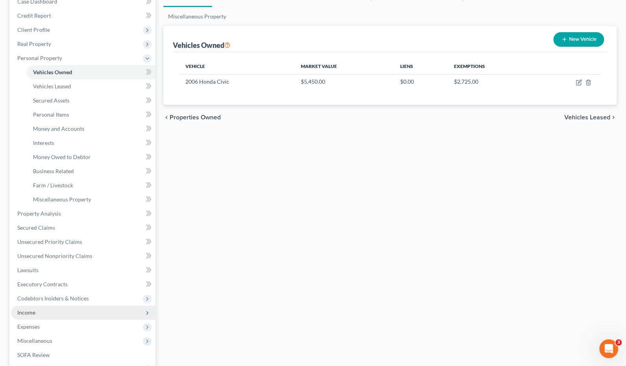
click at [58, 312] on span "Income" at bounding box center [83, 313] width 145 height 14
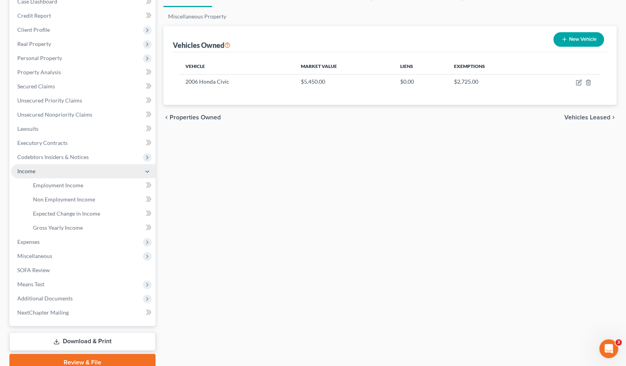
click at [59, 174] on span "Income" at bounding box center [83, 171] width 145 height 14
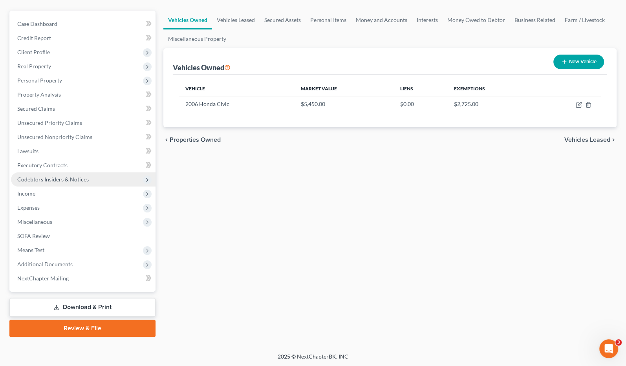
click at [57, 185] on span "Codebtors Insiders & Notices" at bounding box center [83, 179] width 145 height 14
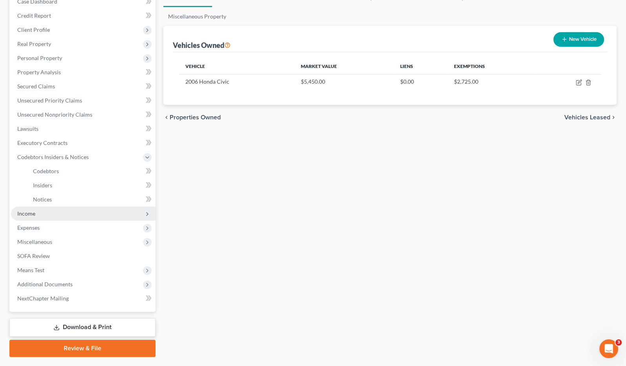
click at [51, 218] on span "Income" at bounding box center [83, 214] width 145 height 14
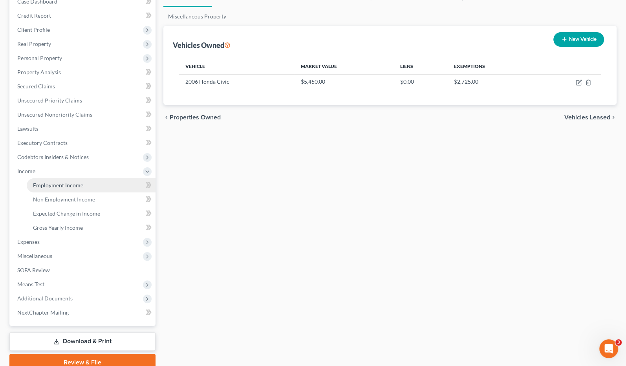
click at [57, 184] on span "Employment Income" at bounding box center [58, 185] width 50 height 7
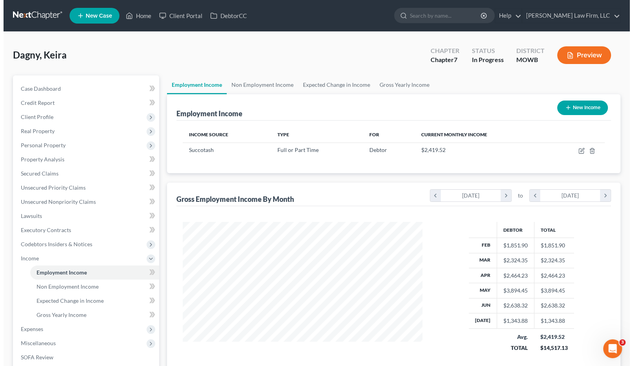
scroll to position [140, 255]
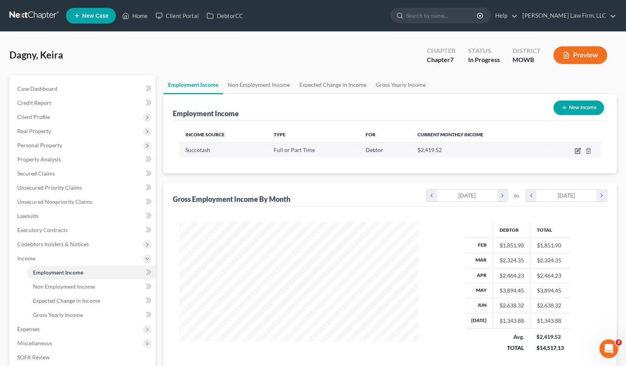
click at [576, 148] on icon "button" at bounding box center [578, 151] width 6 height 6
select select "0"
select select "26"
select select "2"
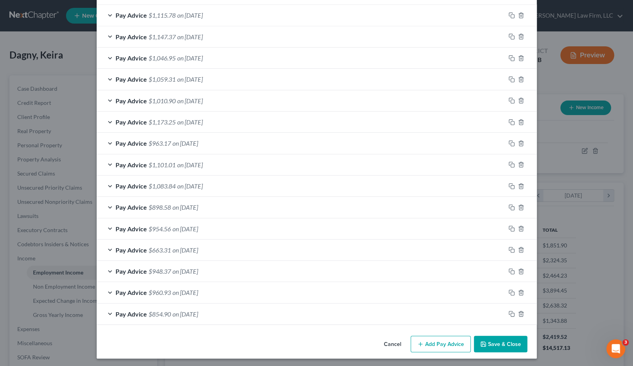
scroll to position [238, 0]
click at [445, 344] on button "Add Pay Advice" at bounding box center [440, 343] width 60 height 16
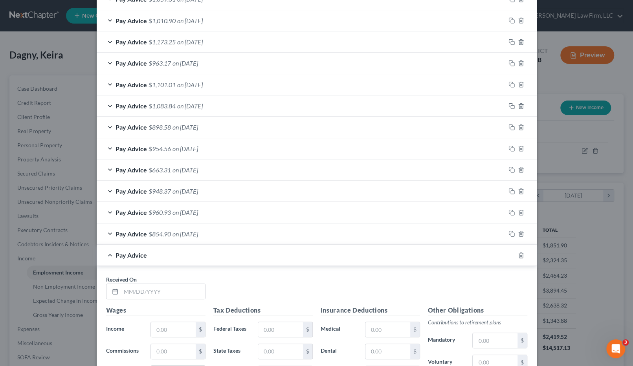
scroll to position [412, 0]
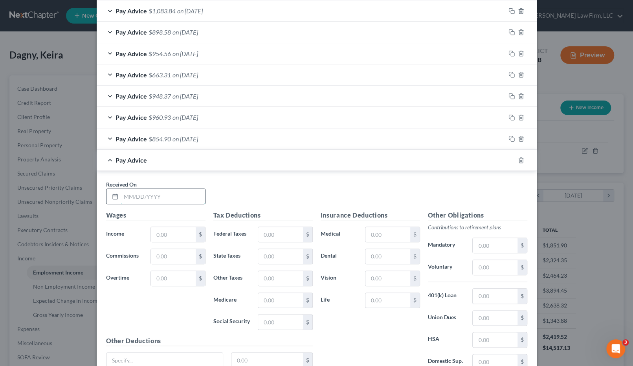
click at [157, 201] on input "text" at bounding box center [163, 196] width 84 height 15
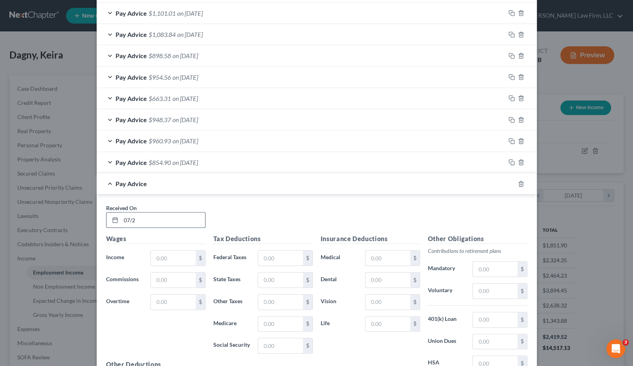
scroll to position [436, 0]
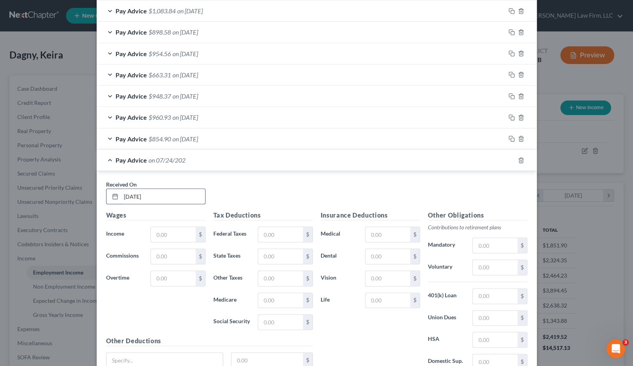
type input "07/24/2025"
click at [175, 227] on input "text" at bounding box center [173, 234] width 44 height 15
type input "1,423.97"
click at [270, 234] on input "text" at bounding box center [280, 234] width 44 height 15
type input "92.47"
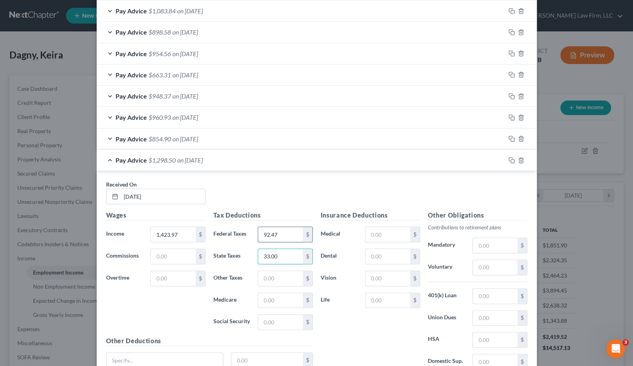
type input "33.00"
type input "14.24"
type input "20.65"
type input "88.29"
click at [369, 237] on input "text" at bounding box center [387, 234] width 44 height 15
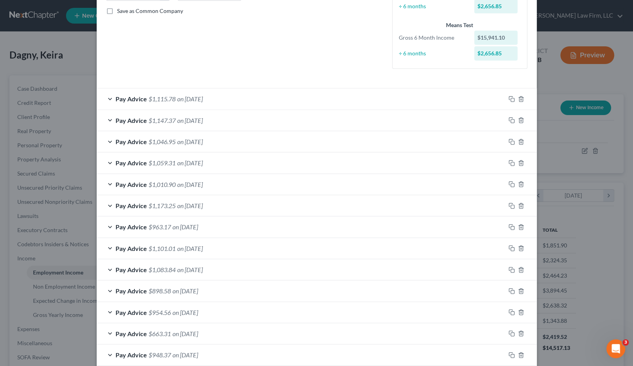
scroll to position [174, 0]
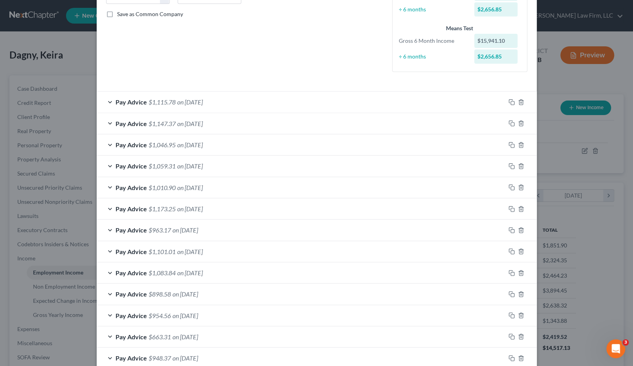
click at [260, 99] on div "Pay Advice $1,115.78 on 07/10/2025" at bounding box center [301, 102] width 408 height 21
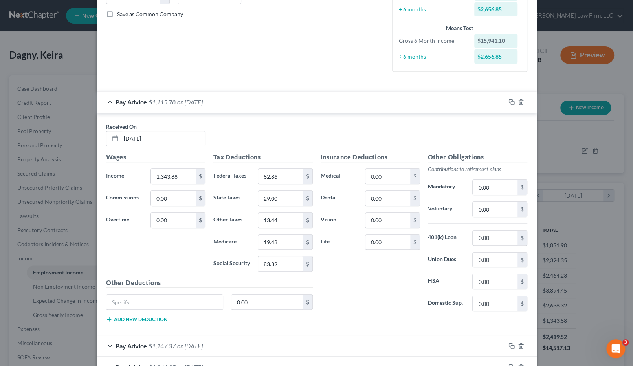
click at [260, 99] on div "Pay Advice $1,115.78 on 07/10/2025" at bounding box center [301, 102] width 408 height 21
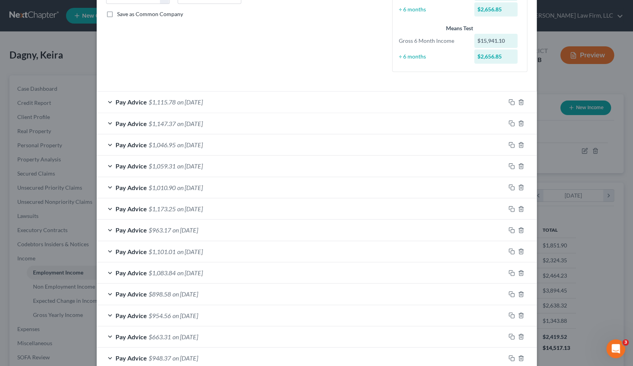
click at [249, 116] on div "Pay Advice $1,147.37 on 06/26/2025" at bounding box center [301, 123] width 408 height 21
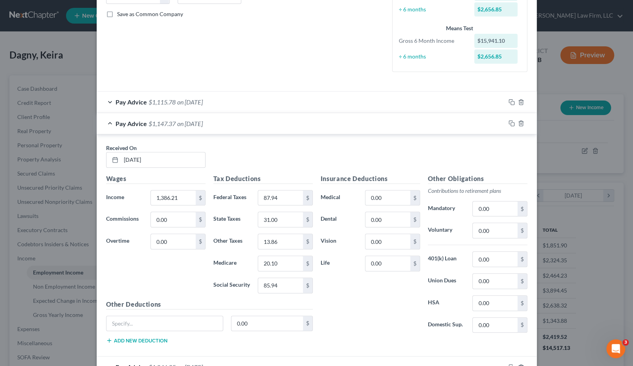
click at [249, 116] on div "Pay Advice $1,147.37 on 06/26/2025" at bounding box center [301, 123] width 408 height 21
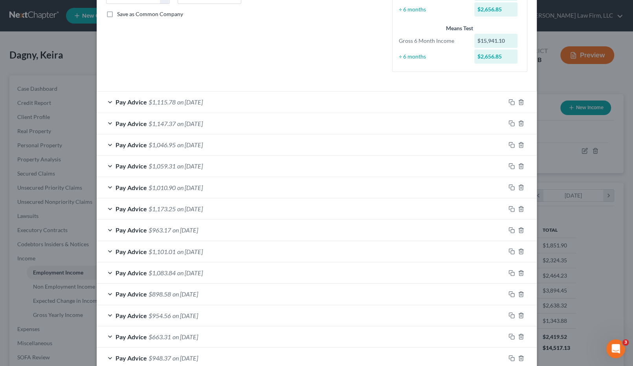
click at [206, 286] on div "Pay Advice $898.58 on 03/06/2025" at bounding box center [301, 294] width 408 height 21
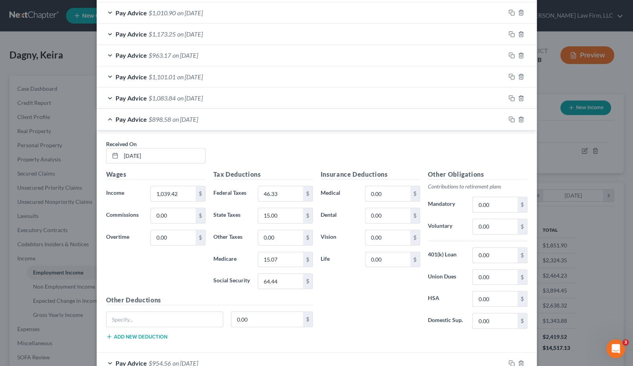
click at [227, 118] on div "Pay Advice $898.58 on 03/06/2025" at bounding box center [301, 119] width 408 height 21
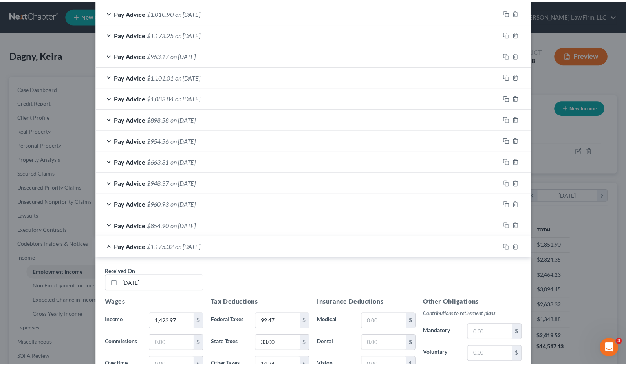
scroll to position [504, 0]
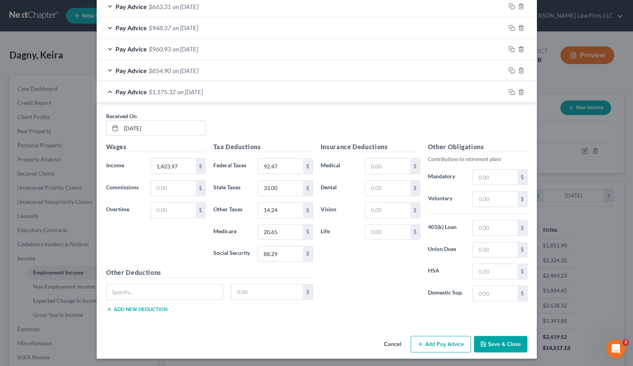
click at [500, 339] on button "Save & Close" at bounding box center [500, 344] width 53 height 16
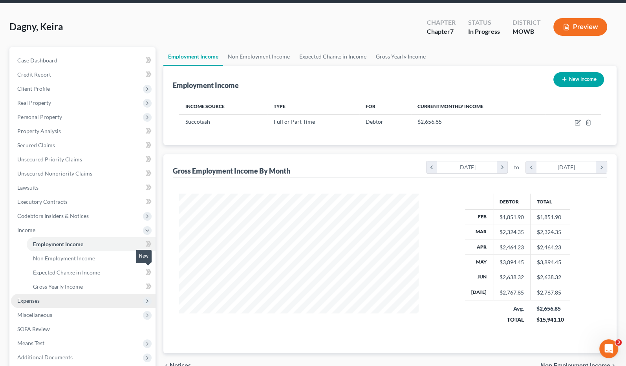
scroll to position [44, 0]
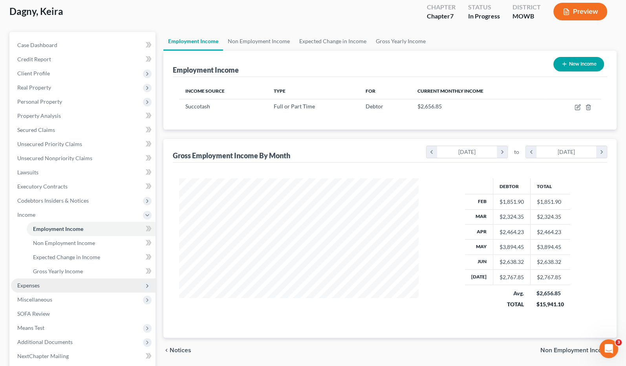
click at [57, 283] on span "Expenses" at bounding box center [83, 285] width 145 height 14
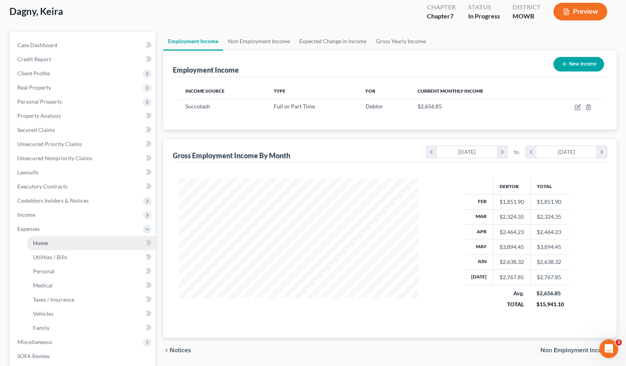
click at [66, 241] on link "Home" at bounding box center [91, 243] width 129 height 14
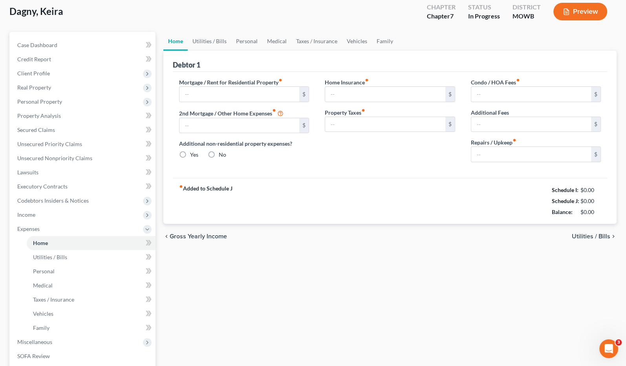
scroll to position [3, 0]
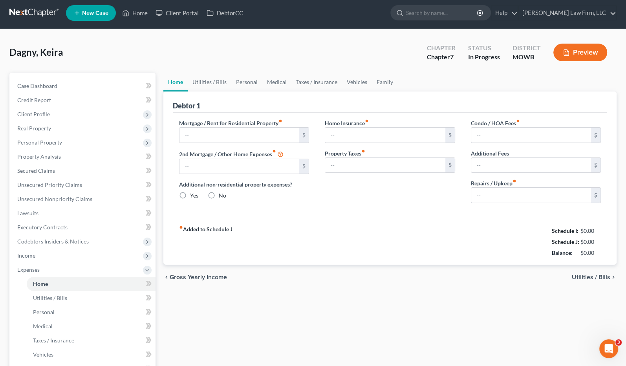
type input "800.00"
type input "0.00"
radio input "true"
type input "0.00"
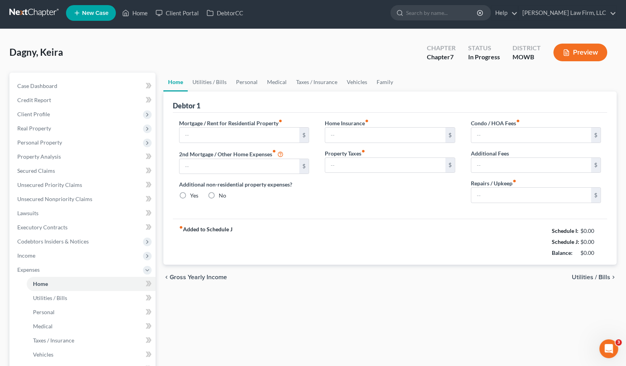
type input "0.00"
type input "15.00"
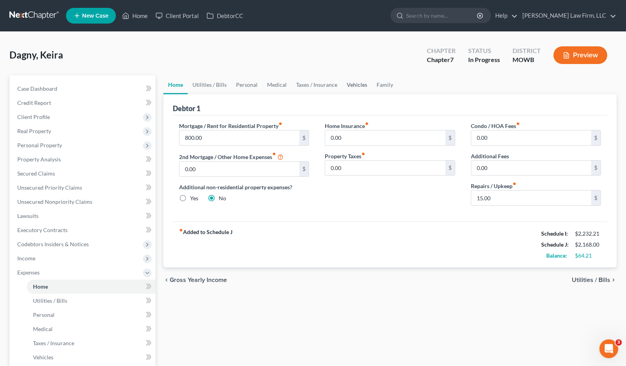
click at [348, 83] on link "Vehicles" at bounding box center [357, 84] width 30 height 19
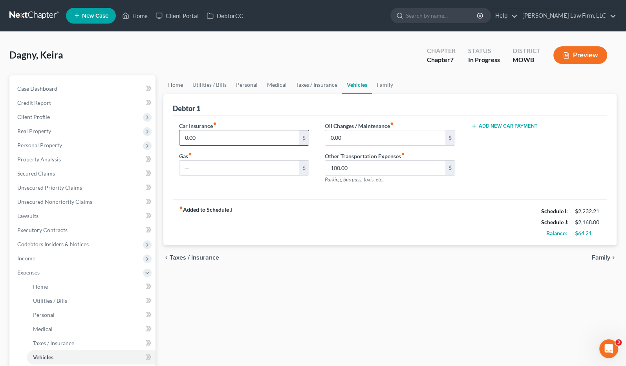
click at [239, 131] on input "0.00" at bounding box center [239, 137] width 120 height 15
click at [374, 168] on input "100.00" at bounding box center [385, 168] width 120 height 15
click at [257, 138] on input "0.00" at bounding box center [239, 137] width 120 height 15
type input "75.00"
click at [380, 183] on div "Oil Changes / Maintenance fiber_manual_record 0.00 $ Other Transportation Expen…" at bounding box center [390, 156] width 146 height 68
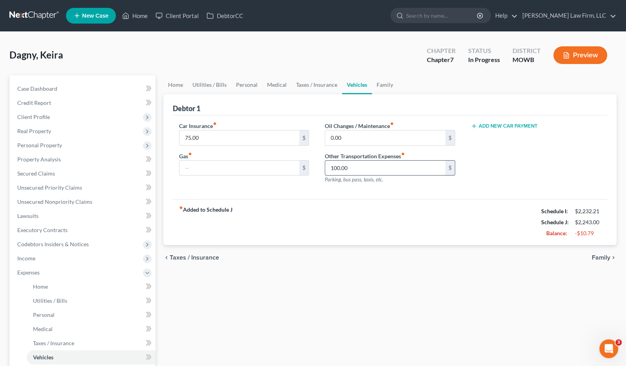
click at [368, 171] on input "100.00" at bounding box center [385, 168] width 120 height 15
click at [214, 167] on input "text" at bounding box center [239, 168] width 120 height 15
type input "89.00"
click at [272, 218] on div "fiber_manual_record Added to Schedule J Schedule I: $2,232.21 Schedule J: $2,23…" at bounding box center [390, 222] width 435 height 46
click at [214, 84] on link "Utilities / Bills" at bounding box center [210, 84] width 44 height 19
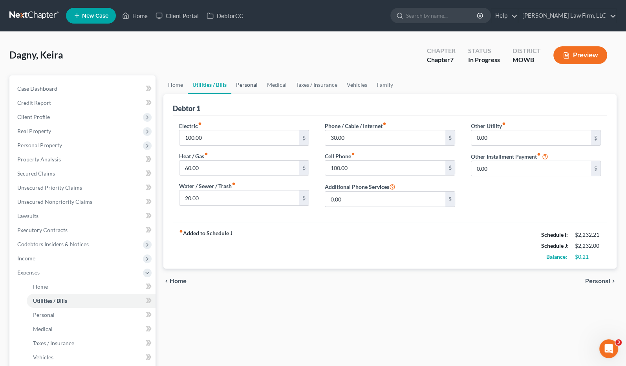
click at [251, 84] on link "Personal" at bounding box center [246, 84] width 31 height 19
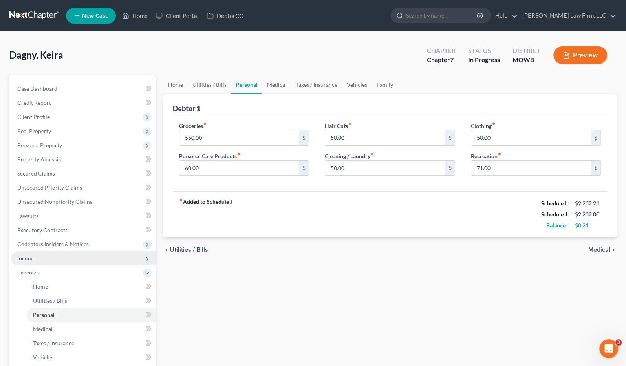
click at [52, 259] on span "Income" at bounding box center [83, 258] width 145 height 14
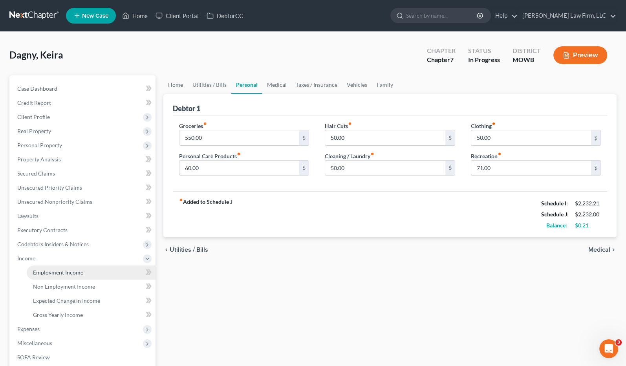
click at [60, 273] on span "Employment Income" at bounding box center [58, 272] width 50 height 7
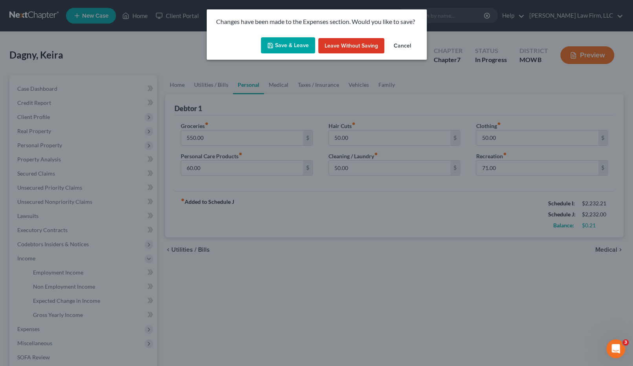
click at [291, 40] on button "Save & Leave" at bounding box center [288, 45] width 54 height 16
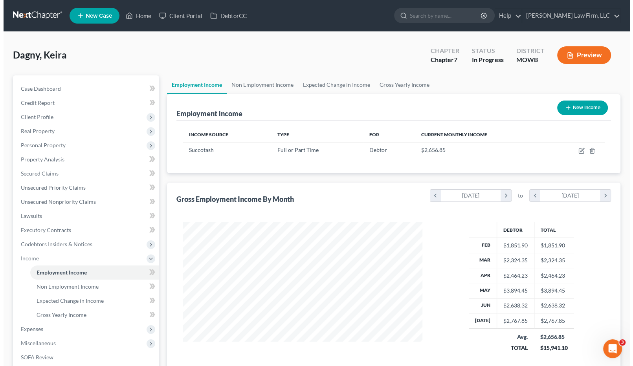
scroll to position [140, 255]
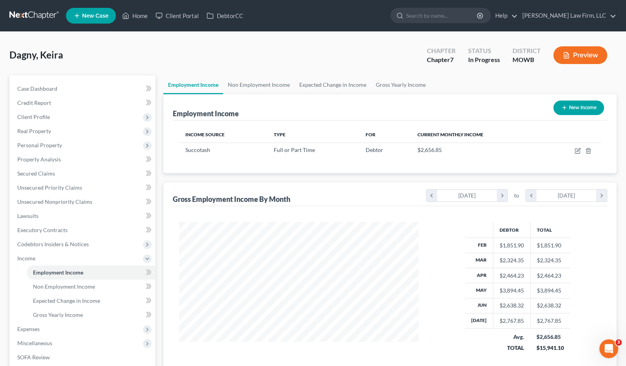
click at [586, 104] on button "New Income" at bounding box center [578, 108] width 51 height 15
select select "0"
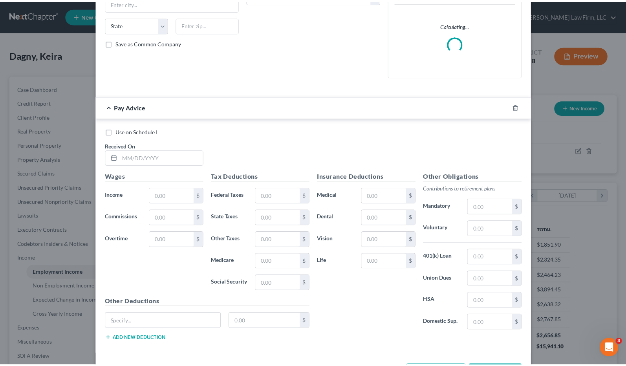
scroll to position [176, 0]
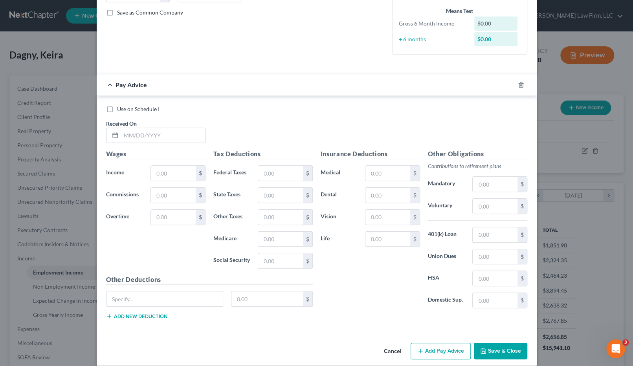
click at [396, 340] on div "Cancel Add Pay Advice Save & Close" at bounding box center [317, 353] width 440 height 26
click at [386, 350] on button "Cancel" at bounding box center [392, 352] width 30 height 16
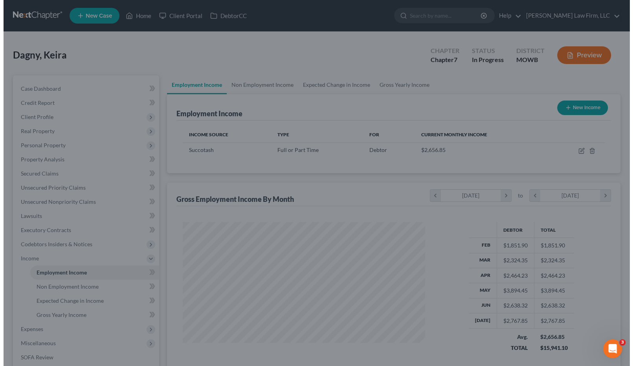
scroll to position [392569, 392454]
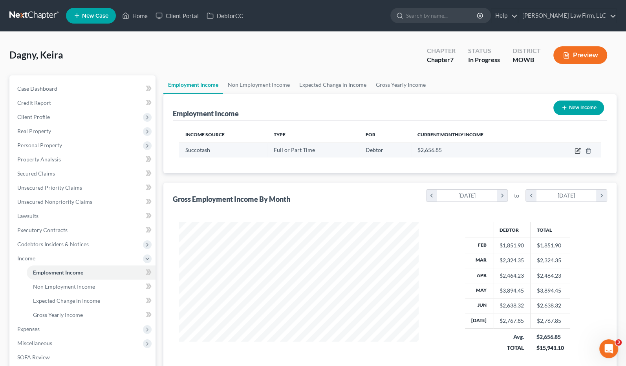
click at [577, 151] on icon "button" at bounding box center [578, 150] width 4 height 4
select select "0"
select select "26"
select select "2"
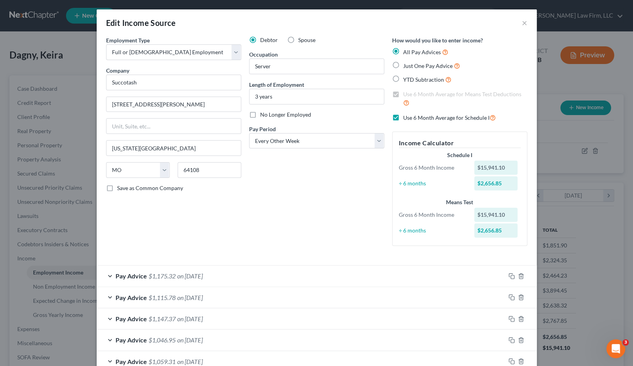
scroll to position [283, 0]
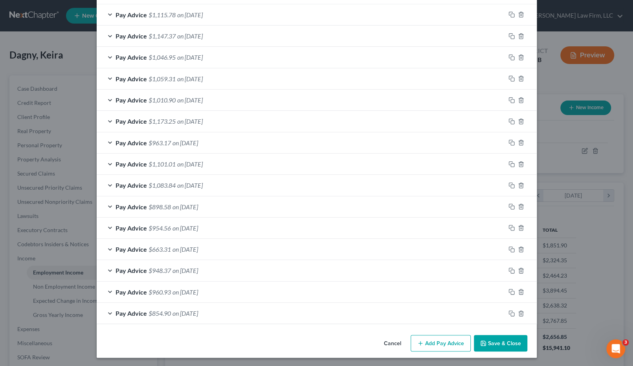
click at [419, 340] on icon "button" at bounding box center [420, 343] width 6 height 6
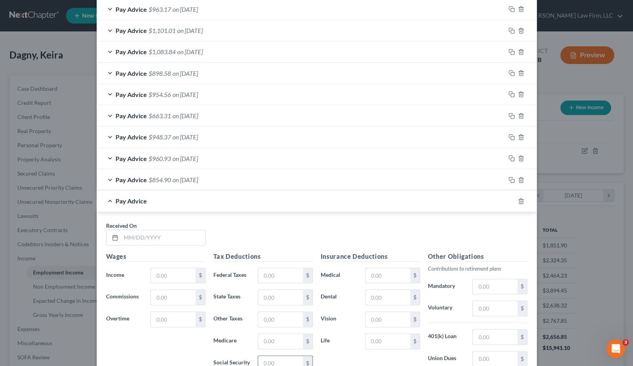
scroll to position [501, 0]
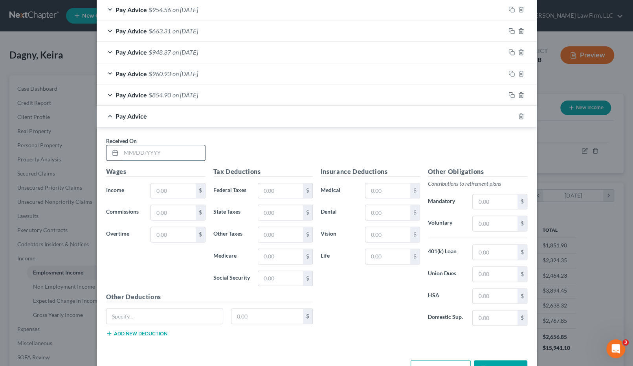
click at [145, 147] on input "text" at bounding box center [163, 152] width 84 height 15
type input "08/07/2025"
type input "1,411.50"
type input "90.98"
type input "32.00"
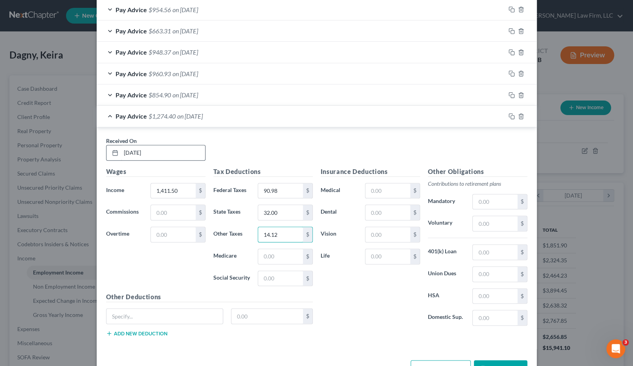
type input "14.12"
type input "20.47"
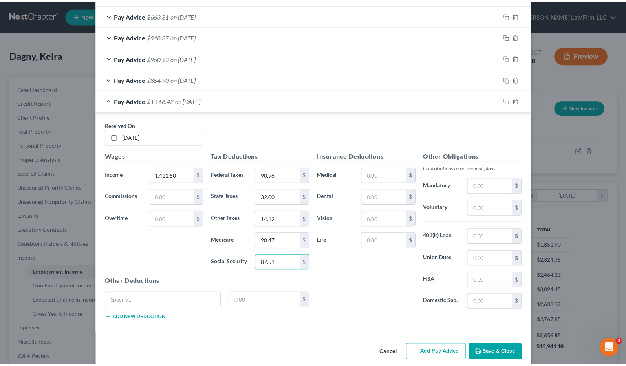
scroll to position [525, 0]
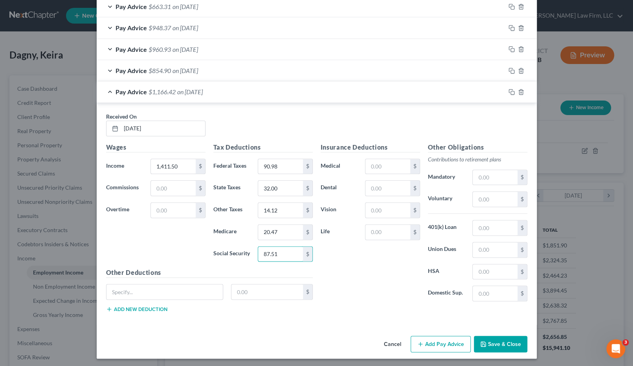
type input "87.51"
click at [502, 340] on button "Save & Close" at bounding box center [500, 344] width 53 height 16
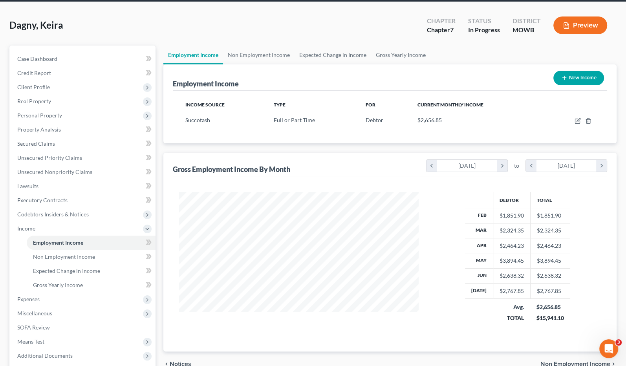
scroll to position [44, 0]
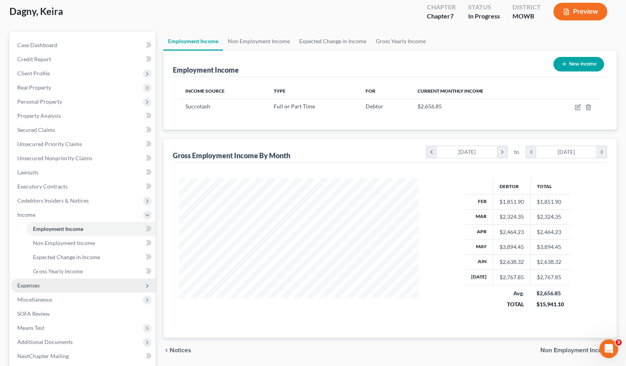
click at [79, 282] on span "Expenses" at bounding box center [83, 285] width 145 height 14
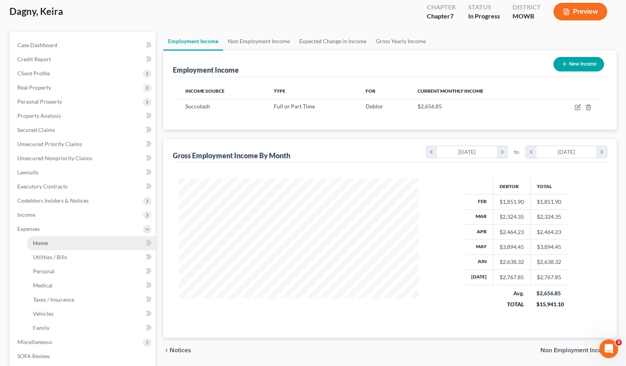
click at [86, 247] on link "Home" at bounding box center [91, 243] width 129 height 14
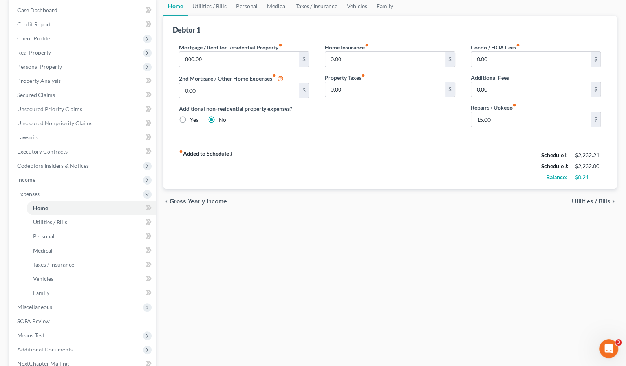
scroll to position [164, 0]
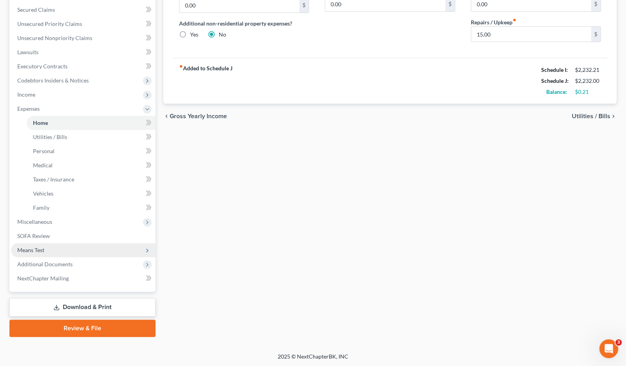
click at [52, 247] on span "Means Test" at bounding box center [83, 250] width 145 height 14
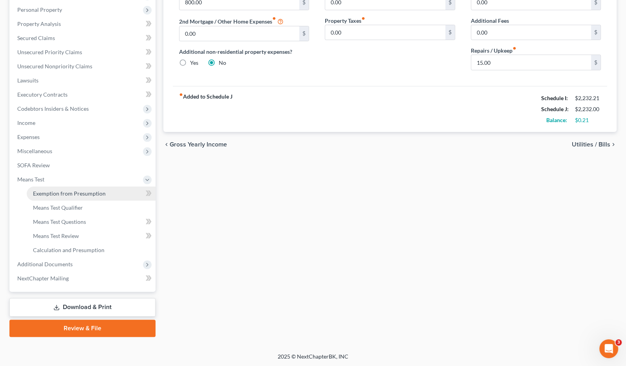
click at [91, 190] on span "Exemption from Presumption" at bounding box center [69, 193] width 73 height 7
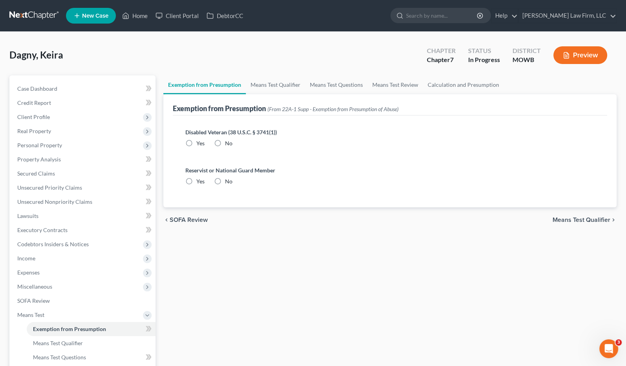
click at [225, 142] on label "No" at bounding box center [228, 143] width 7 height 8
click at [228, 142] on input "No" at bounding box center [230, 141] width 5 height 5
radio input "true"
click at [225, 181] on label "No" at bounding box center [228, 182] width 7 height 8
click at [228, 181] on input "No" at bounding box center [230, 180] width 5 height 5
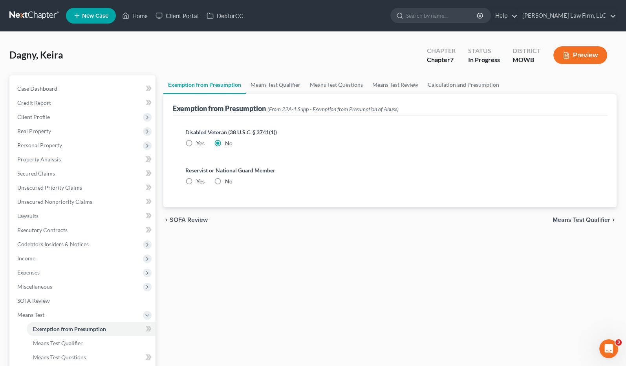
radio input "true"
click at [285, 79] on link "Means Test Qualifier" at bounding box center [275, 84] width 59 height 19
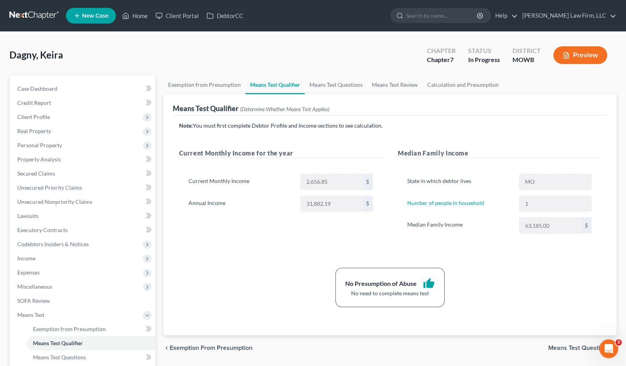
click at [270, 255] on div "Note: You must first complete Debtor Profile and Income sections to see calcula…" at bounding box center [390, 214] width 422 height 185
click at [24, 12] on link at bounding box center [34, 16] width 50 height 14
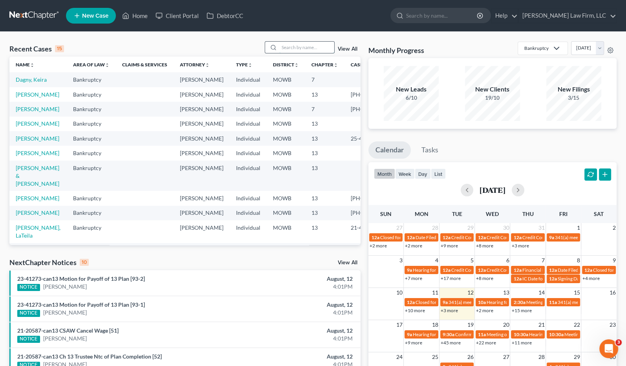
click at [308, 47] on input "search" at bounding box center [306, 47] width 55 height 11
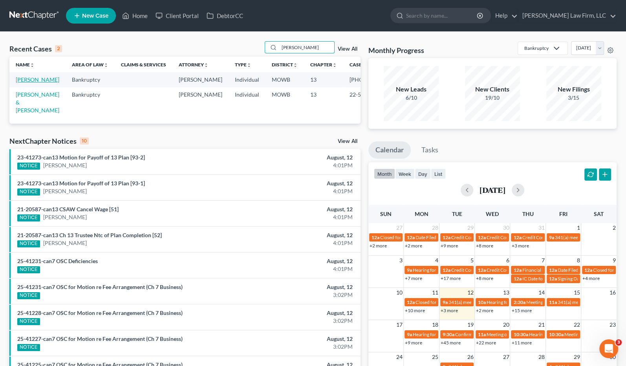
type input "[PERSON_NAME]"
click at [32, 83] on link "[PERSON_NAME]" at bounding box center [38, 79] width 44 height 7
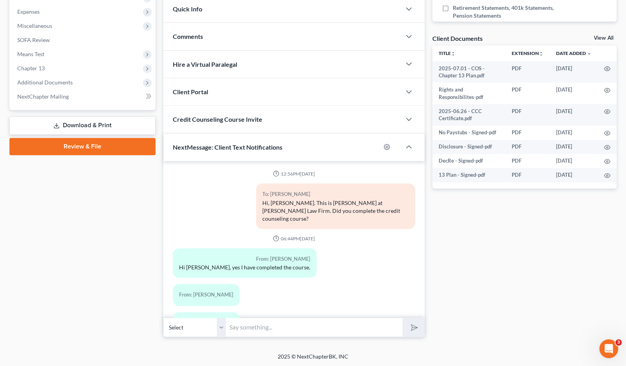
scroll to position [1774, 0]
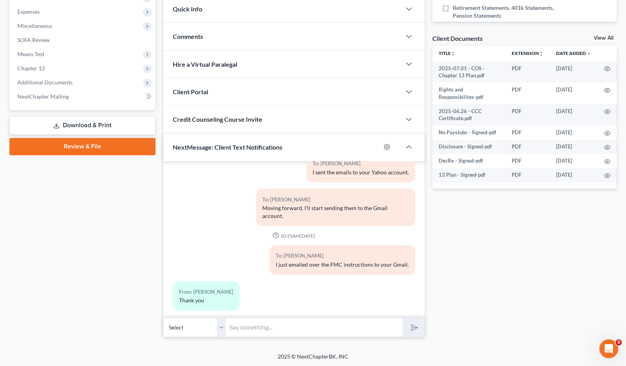
click at [298, 331] on input "text" at bounding box center [314, 327] width 177 height 19
type input "Hi, [PERSON_NAME]. I'm going to need photographs of your home reflecting the FM…"
click at [403, 318] on button "submit" at bounding box center [414, 327] width 22 height 18
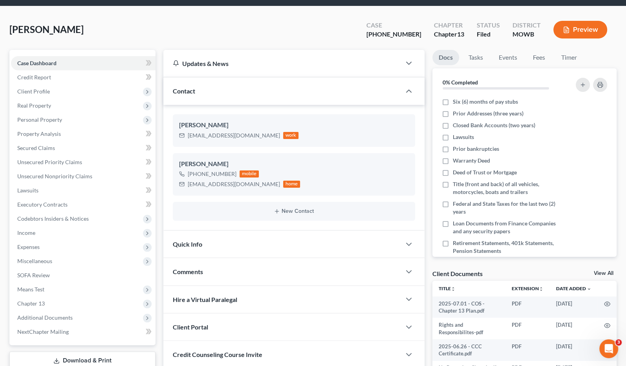
scroll to position [0, 0]
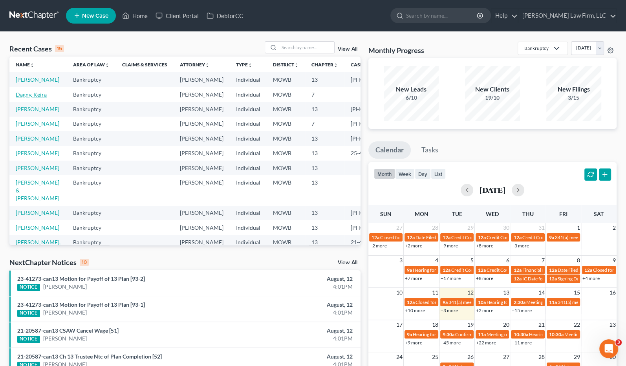
click at [22, 98] on link "Dagny, Keira" at bounding box center [31, 94] width 31 height 7
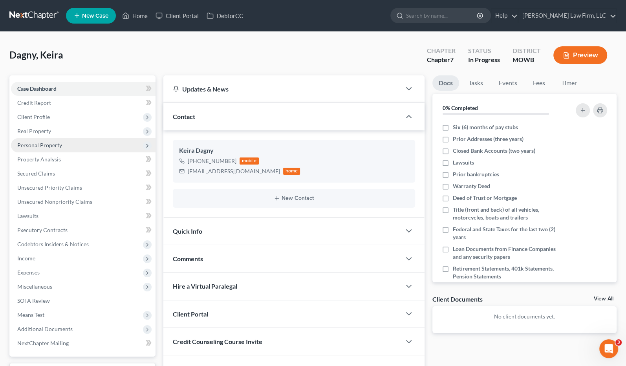
click at [75, 148] on span "Personal Property" at bounding box center [83, 145] width 145 height 14
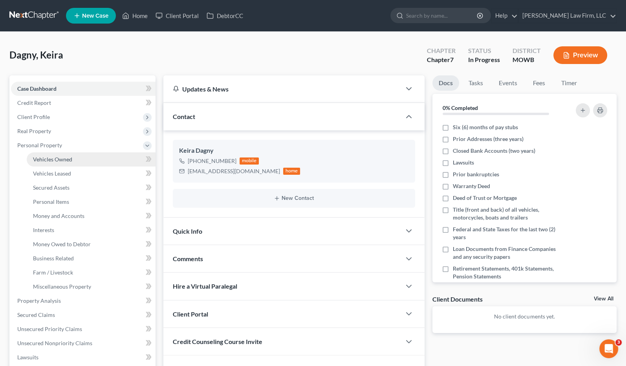
click at [75, 157] on link "Vehicles Owned" at bounding box center [91, 159] width 129 height 14
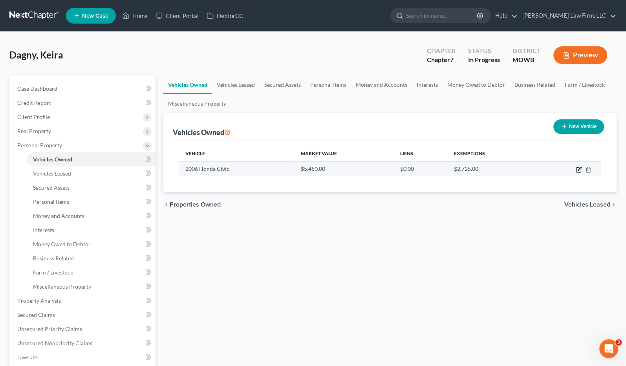
click at [578, 172] on icon "button" at bounding box center [578, 170] width 5 height 5
select select "0"
select select "20"
select select "3"
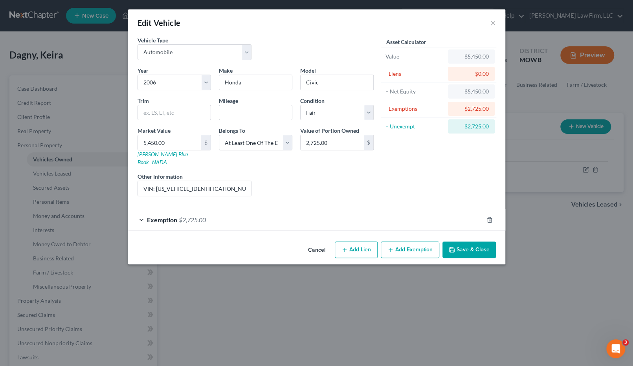
click at [360, 161] on div "Year Select 2026 2025 2024 2023 2022 2021 2020 2019 2018 2017 2016 2015 2014 20…" at bounding box center [256, 134] width 244 height 136
click at [258, 118] on input "text" at bounding box center [255, 112] width 73 height 15
type input "166126"
click at [463, 242] on button "Save & Close" at bounding box center [468, 250] width 53 height 16
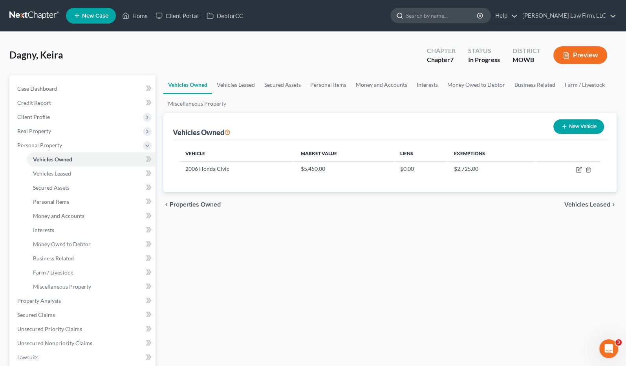
click at [478, 13] on input "search" at bounding box center [442, 15] width 72 height 15
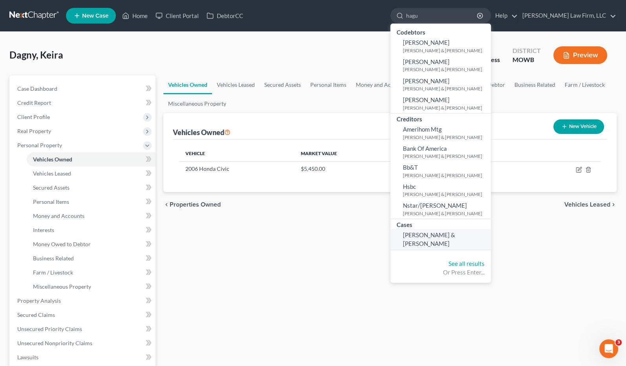
type input "hagu"
click at [465, 230] on link "[PERSON_NAME] & [PERSON_NAME]" at bounding box center [440, 239] width 101 height 21
select select "0"
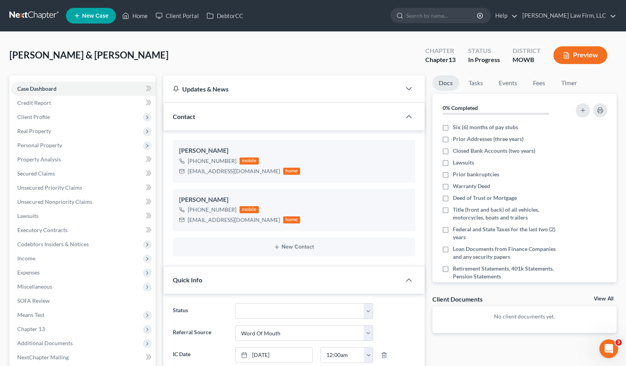
scroll to position [428, 0]
click at [282, 67] on div "Hague, Jimmy & Margaret Upgraded Chapter Chapter 13 Status In Progress District…" at bounding box center [312, 58] width 607 height 34
click at [473, 18] on input "search" at bounding box center [442, 15] width 72 height 15
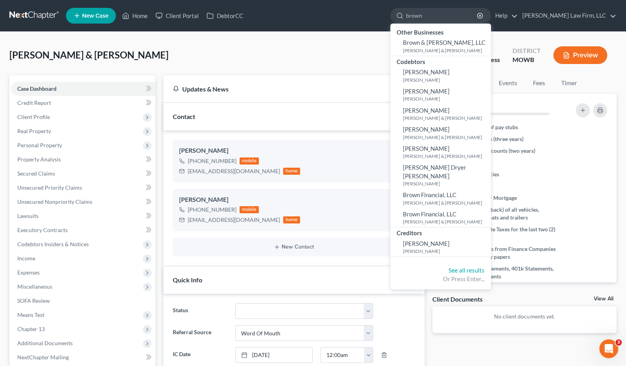
type input "brown"
click at [232, 55] on div "Hague, Jimmy & Margaret Upgraded Chapter Chapter 13 Status In Progress District…" at bounding box center [312, 58] width 607 height 34
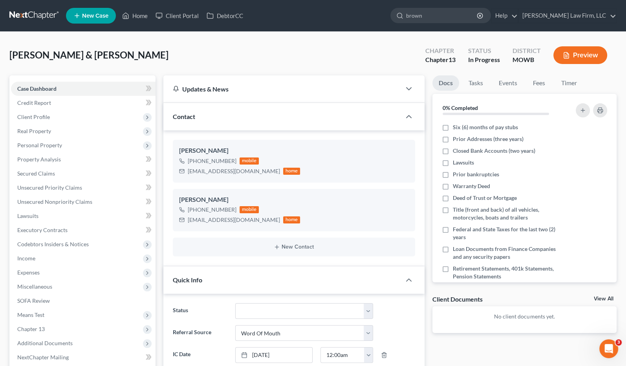
click at [9, 18] on link at bounding box center [34, 16] width 50 height 14
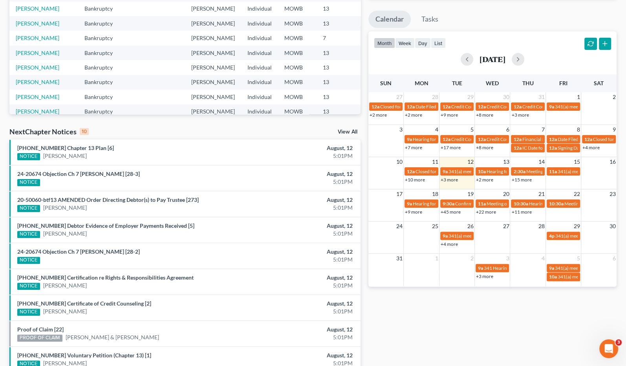
scroll to position [174, 0]
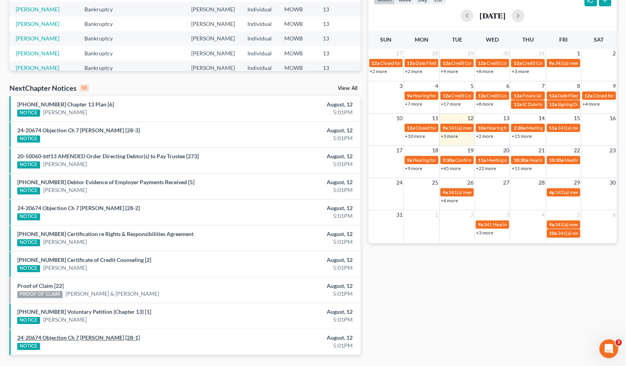
click at [139, 334] on link "24-20674 Objection Ch 7 [PERSON_NAME] [28-1]" at bounding box center [78, 337] width 123 height 7
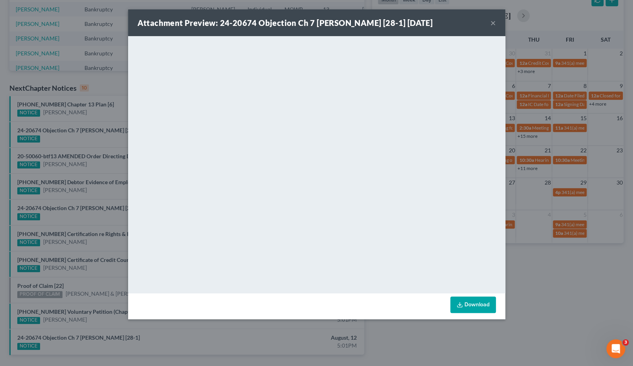
click at [536, 299] on div "Attachment Preview: 24-20674 Objection Ch 7 [PERSON_NAME] [28-1] [DATE] × Downl…" at bounding box center [316, 183] width 633 height 366
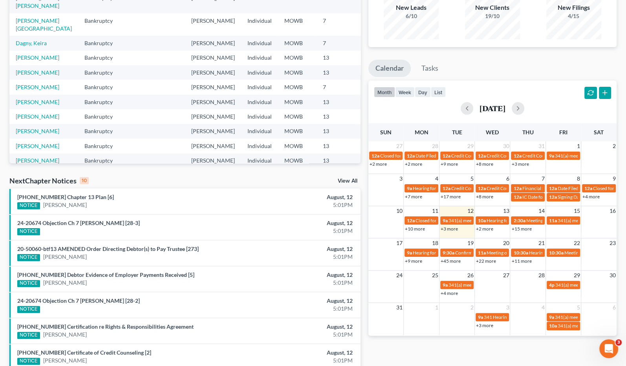
scroll to position [0, 0]
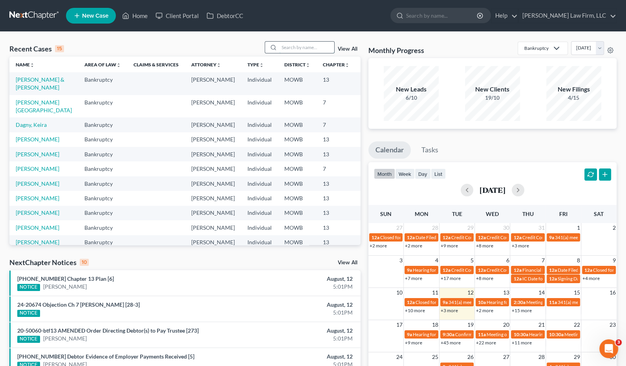
click at [311, 42] on input "search" at bounding box center [306, 47] width 55 height 11
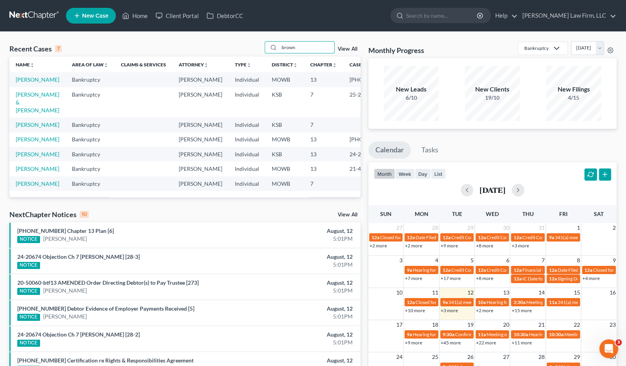
type input "brown"
click at [34, 113] on td "[PERSON_NAME] & [PERSON_NAME]" at bounding box center [37, 102] width 56 height 30
click at [28, 112] on link "[PERSON_NAME] & [PERSON_NAME]" at bounding box center [38, 102] width 44 height 22
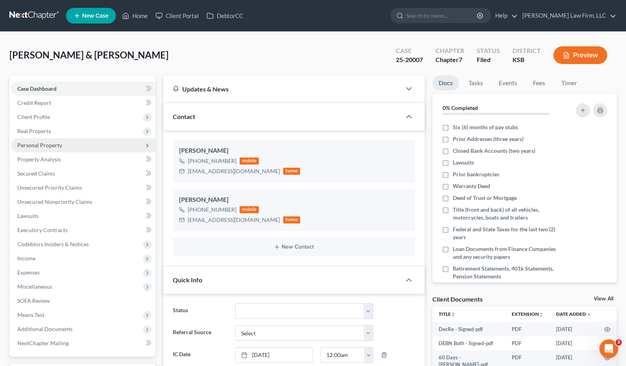
scroll to position [560, 0]
click at [83, 157] on link "Property Analysis" at bounding box center [83, 159] width 145 height 14
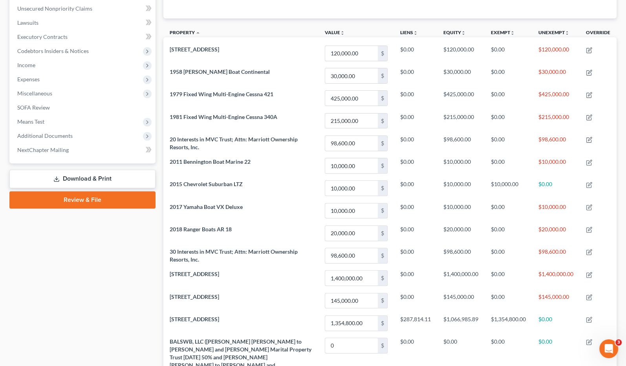
scroll to position [87, 0]
